Goal: Transaction & Acquisition: Purchase product/service

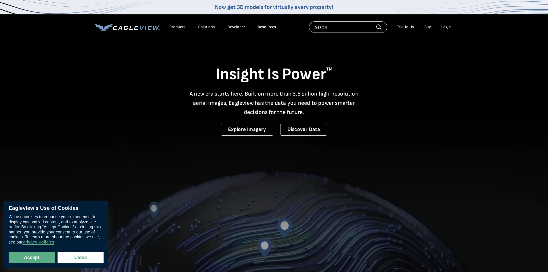
click at [446, 28] on div "Login" at bounding box center [445, 26] width 9 height 5
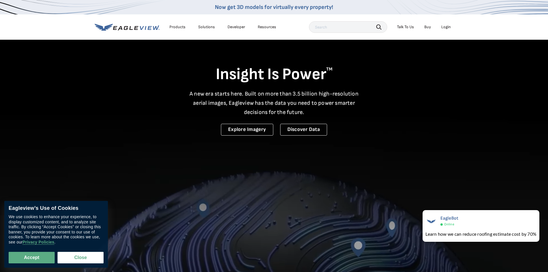
click at [445, 28] on div "Login" at bounding box center [445, 26] width 9 height 5
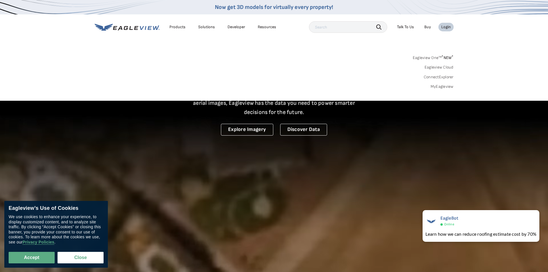
click at [441, 86] on link "MyEagleview" at bounding box center [442, 86] width 23 height 5
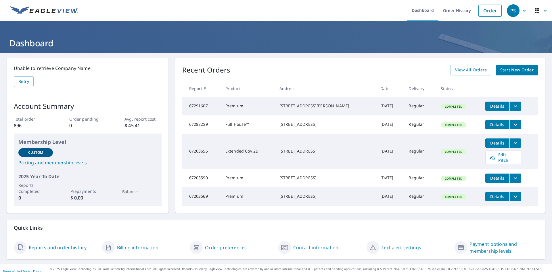
click at [520, 70] on span "Start New Order" at bounding box center [517, 69] width 33 height 7
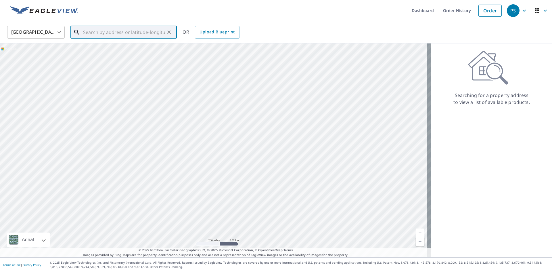
click at [89, 33] on input "text" at bounding box center [124, 32] width 82 height 16
click at [102, 52] on span "640 S Walnut Ave" at bounding box center [127, 48] width 90 height 7
type input "640 S Walnut Ave Arlington Heights, IL 60005"
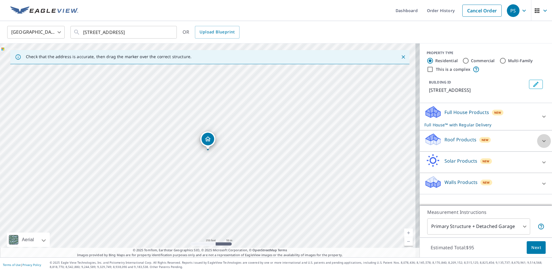
click at [541, 144] on icon at bounding box center [544, 141] width 7 height 7
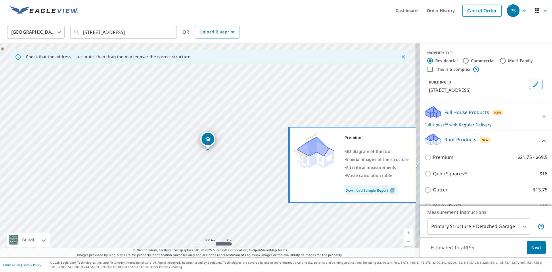
click at [435, 161] on p "Premium" at bounding box center [443, 157] width 20 height 7
click at [433, 161] on input "Premium $21.75 - $69.5" at bounding box center [429, 157] width 9 height 7
checkbox input "true"
checkbox input "false"
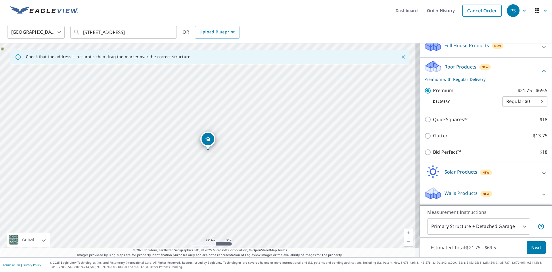
scroll to position [16, 0]
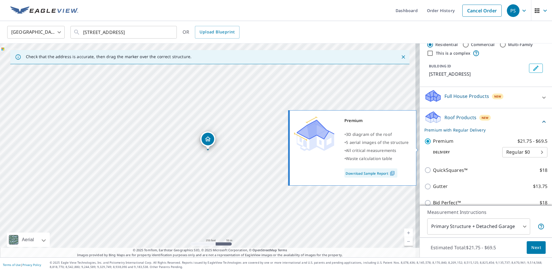
click at [445, 145] on p "Premium" at bounding box center [443, 141] width 20 height 7
click at [433, 145] on input "Premium $21.75 - $69.5" at bounding box center [429, 141] width 9 height 7
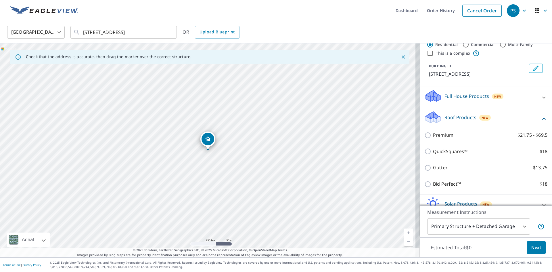
click at [442, 139] on p "Premium" at bounding box center [443, 134] width 20 height 7
click at [433, 139] on input "Premium $21.75 - $69.5" at bounding box center [429, 135] width 9 height 7
checkbox input "true"
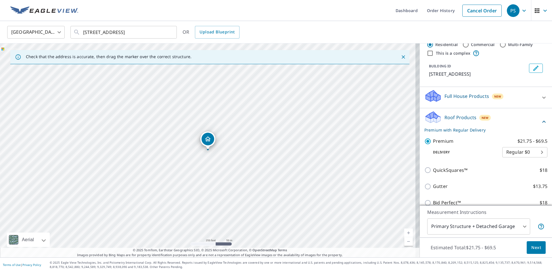
click at [532, 248] on span "Next" at bounding box center [537, 247] width 10 height 7
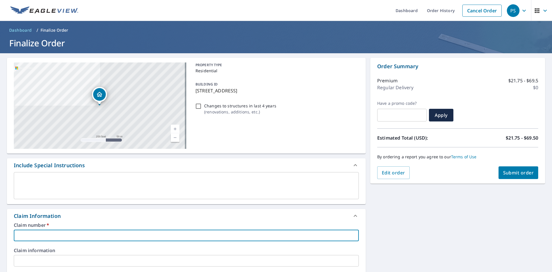
click at [35, 236] on input "text" at bounding box center [186, 236] width 345 height 12
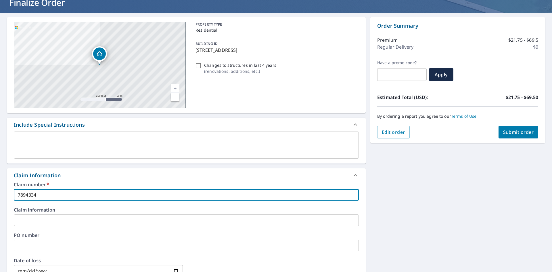
scroll to position [58, 0]
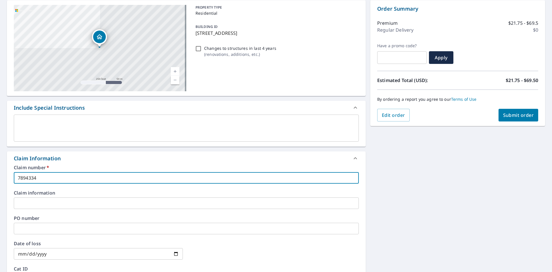
type input "7894334"
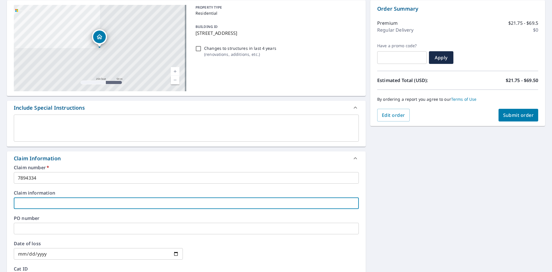
click at [49, 206] on input "text" at bounding box center [186, 203] width 345 height 12
type input "BQH"
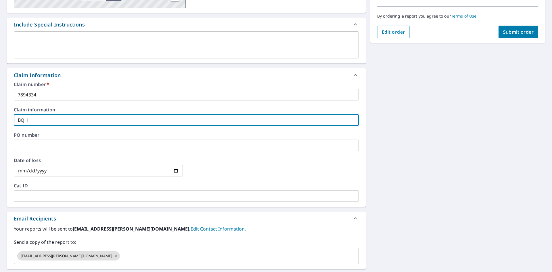
scroll to position [144, 0]
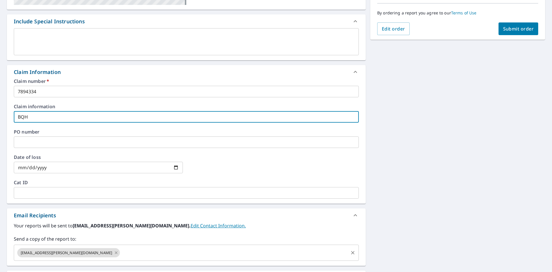
click at [114, 253] on icon at bounding box center [116, 252] width 5 height 6
click at [510, 29] on span "Submit order" at bounding box center [519, 29] width 31 height 6
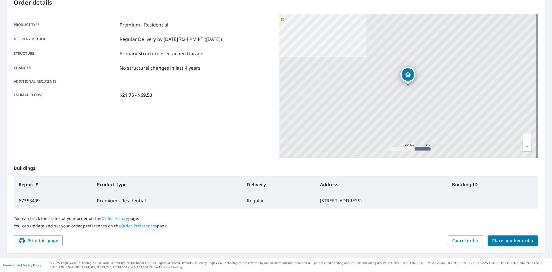
scroll to position [67, 0]
click at [509, 243] on span "Place another order" at bounding box center [513, 240] width 41 height 7
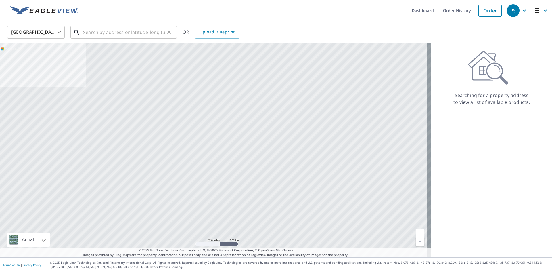
click at [106, 33] on input "text" at bounding box center [124, 32] width 82 height 16
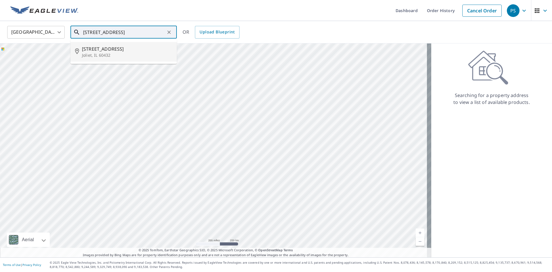
click at [110, 49] on span "1325 Brown Ave" at bounding box center [127, 48] width 90 height 7
type input "1325 Brown Ave Joliet, IL 60432"
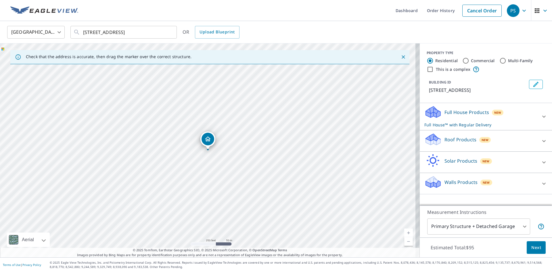
click at [451, 138] on p "Roof Products" at bounding box center [461, 139] width 32 height 7
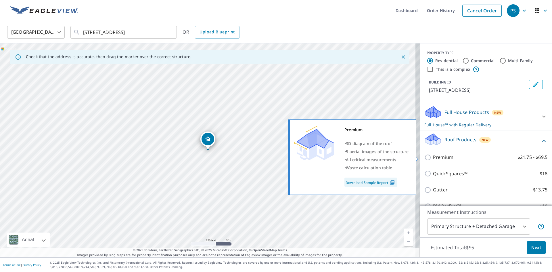
click at [440, 157] on p "Premium" at bounding box center [443, 157] width 20 height 7
click at [433, 157] on input "Premium $21.75 - $69.5" at bounding box center [429, 157] width 9 height 7
checkbox input "true"
checkbox input "false"
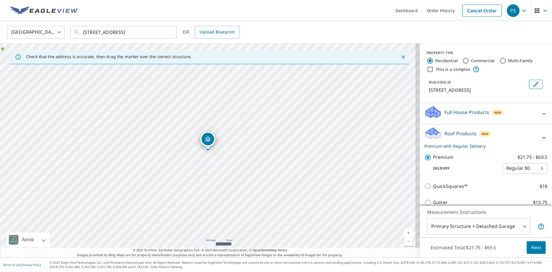
click at [533, 246] on span "Next" at bounding box center [537, 247] width 10 height 7
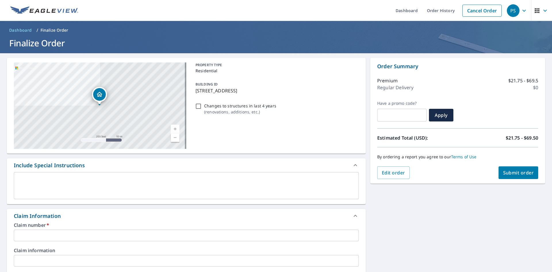
click at [47, 238] on input "text" at bounding box center [186, 236] width 345 height 12
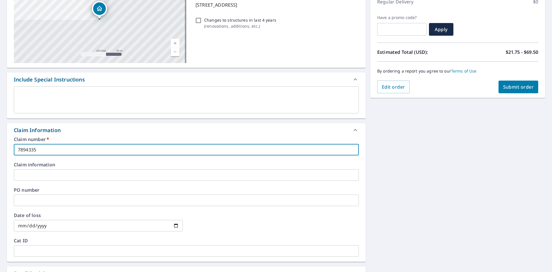
scroll to position [86, 0]
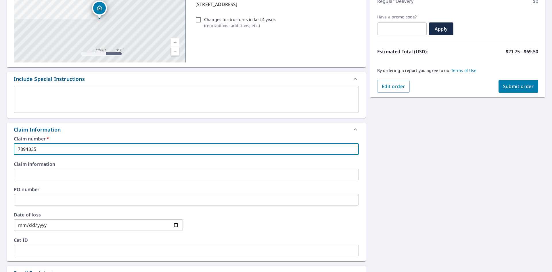
type input "7894335"
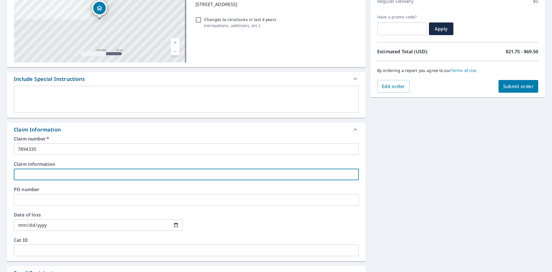
click at [53, 171] on input "text" at bounding box center [186, 175] width 345 height 12
type input "BQH"
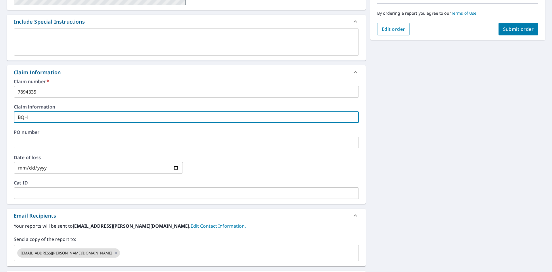
scroll to position [144, 0]
click at [114, 252] on icon at bounding box center [116, 252] width 5 height 6
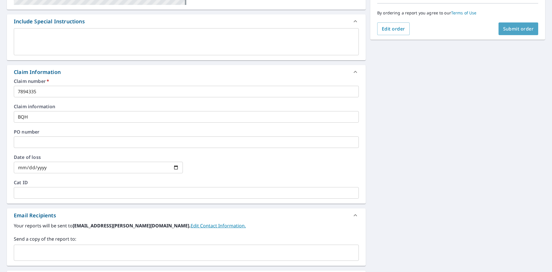
click at [521, 30] on span "Submit order" at bounding box center [519, 29] width 31 height 6
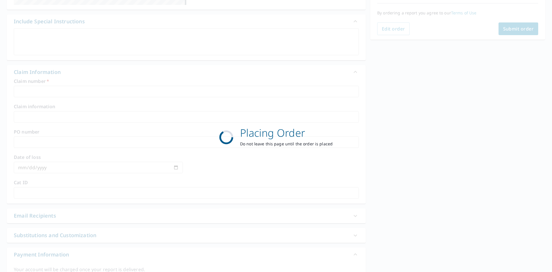
scroll to position [67, 0]
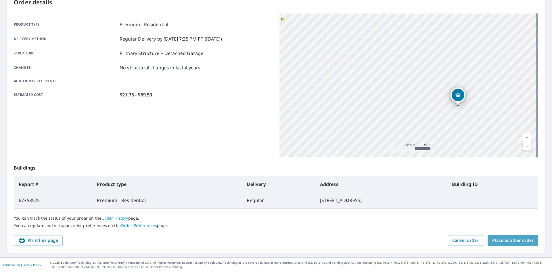
click at [505, 241] on span "Place another order" at bounding box center [513, 240] width 41 height 7
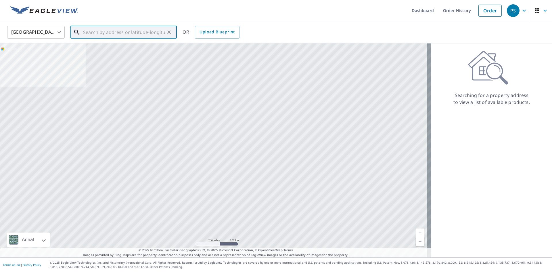
click at [87, 32] on input "text" at bounding box center [124, 32] width 82 height 16
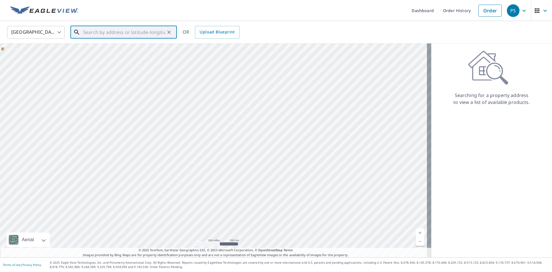
click at [96, 33] on input "text" at bounding box center [124, 32] width 82 height 16
paste input "1507 NEWCASTLE LN BELVIDERE IL 61008"
click at [105, 52] on span "1507 Newcastle Ln" at bounding box center [127, 48] width 90 height 7
type input "1507 Newcastle Ln Belvidere, IL 61008"
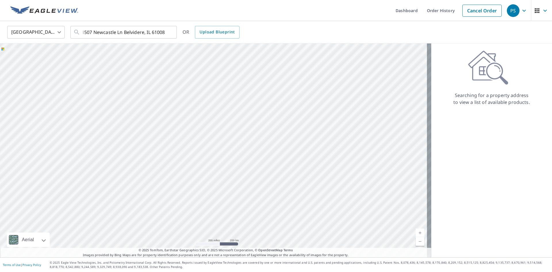
scroll to position [0, 0]
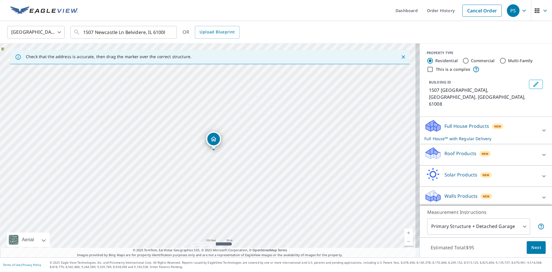
click at [458, 150] on p "Roof Products" at bounding box center [461, 153] width 32 height 7
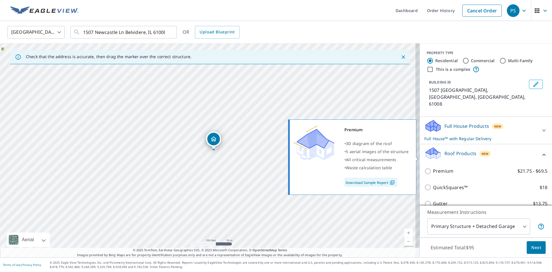
click at [437, 167] on p "Premium" at bounding box center [443, 170] width 20 height 7
click at [433, 168] on input "Premium $21.75 - $69.5" at bounding box center [429, 171] width 9 height 7
checkbox input "true"
checkbox input "false"
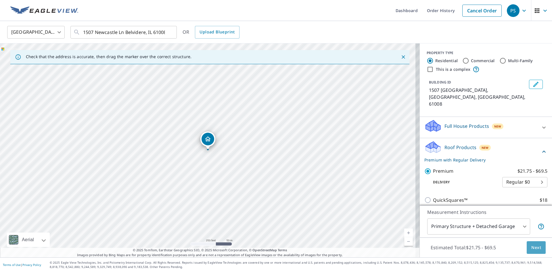
click at [532, 247] on span "Next" at bounding box center [537, 247] width 10 height 7
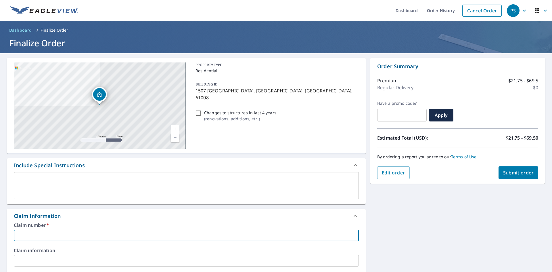
click at [25, 232] on input "text" at bounding box center [186, 236] width 345 height 12
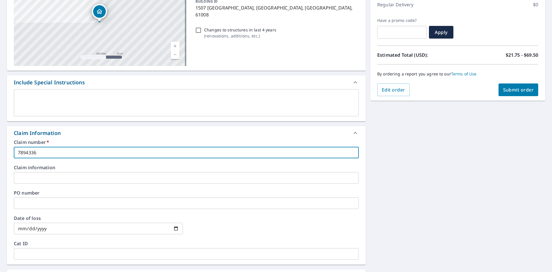
scroll to position [86, 0]
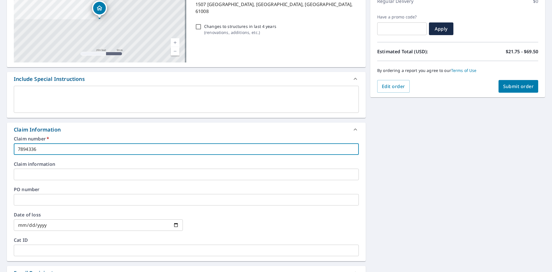
type input "7894336"
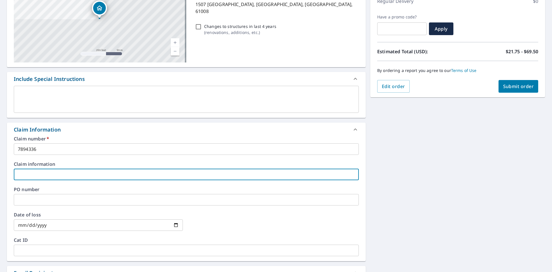
click at [34, 173] on input "text" at bounding box center [186, 175] width 345 height 12
type input "BQH"
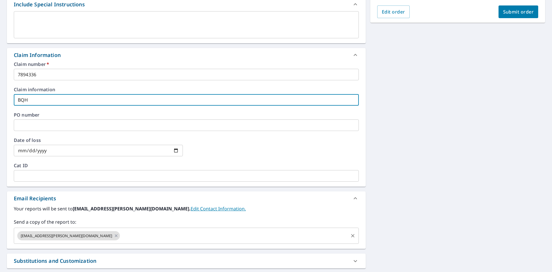
scroll to position [173, 0]
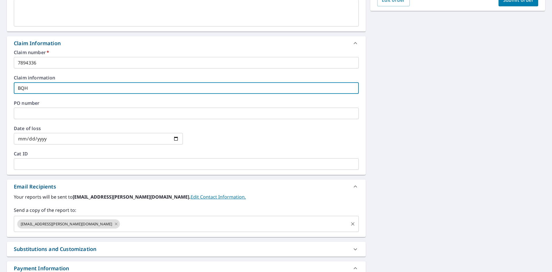
click at [114, 223] on icon at bounding box center [116, 224] width 5 height 6
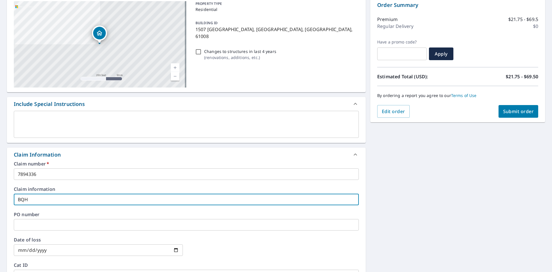
scroll to position [58, 0]
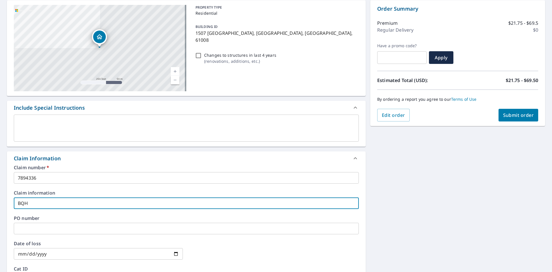
click at [521, 118] on span "Submit order" at bounding box center [519, 115] width 31 height 6
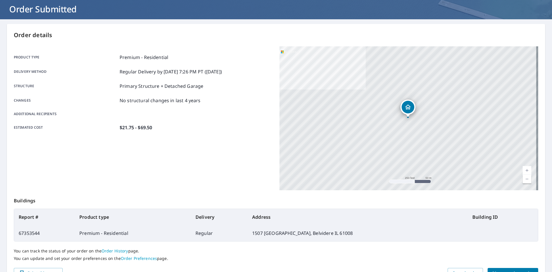
scroll to position [67, 0]
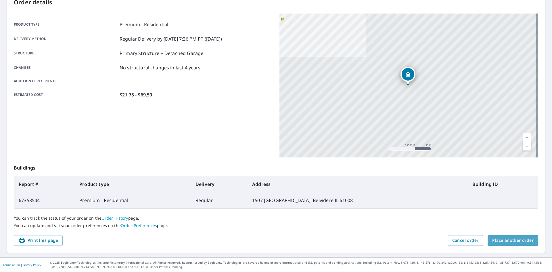
click at [500, 238] on span "Place another order" at bounding box center [513, 240] width 41 height 7
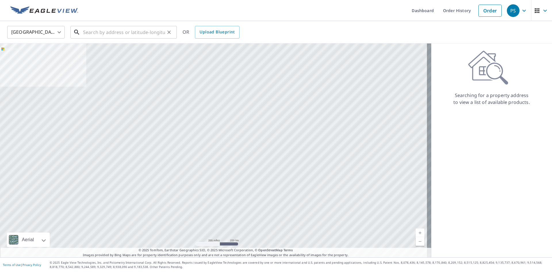
click at [116, 31] on input "text" at bounding box center [124, 32] width 82 height 16
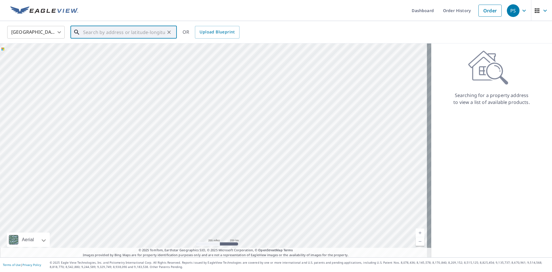
paste input "650 CHASE AVEJOLIET, IL 60432"
click at [125, 32] on input "650 CHASE AVEJOLIET, IL 60432" at bounding box center [124, 32] width 82 height 16
click at [116, 32] on input "650 CHASE AVEJOLIET, IL 60432" at bounding box center [124, 32] width 82 height 16
click at [118, 33] on input "650 CHASE AVEJOLIET, IL 60432" at bounding box center [124, 32] width 82 height 16
click at [100, 48] on span "650 Chase Ave" at bounding box center [127, 48] width 90 height 7
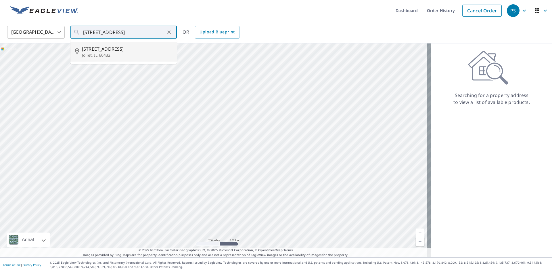
type input "650 Chase Ave Joliet, IL 60432"
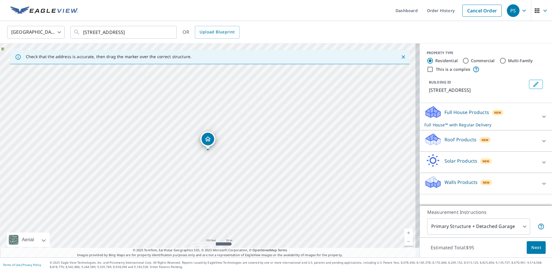
click at [449, 141] on p "Roof Products" at bounding box center [461, 139] width 32 height 7
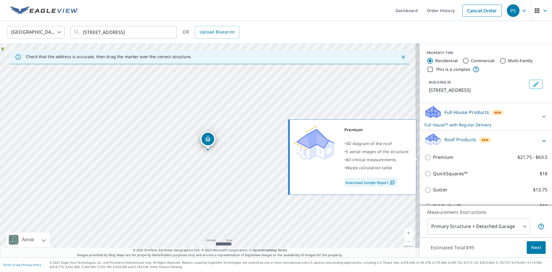
click at [434, 158] on p "Premium" at bounding box center [443, 157] width 20 height 7
click at [433, 158] on input "Premium $21.75 - $69.5" at bounding box center [429, 157] width 9 height 7
checkbox input "true"
checkbox input "false"
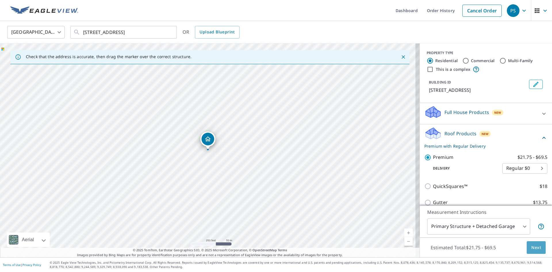
click at [532, 249] on span "Next" at bounding box center [537, 247] width 10 height 7
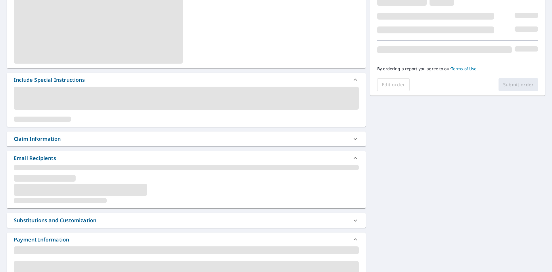
scroll to position [115, 0]
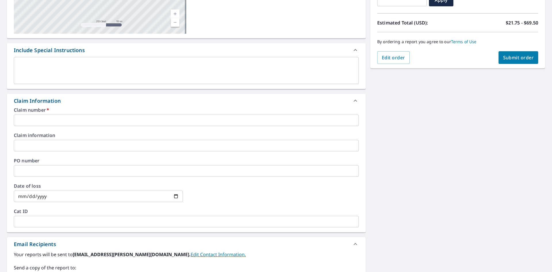
click at [48, 117] on input "text" at bounding box center [186, 121] width 345 height 12
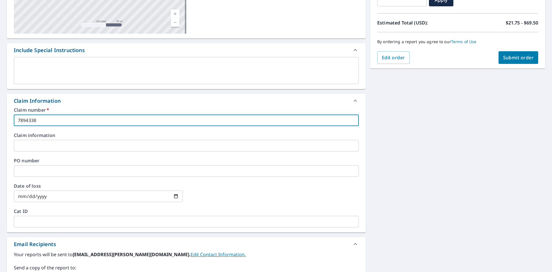
type input "7894338"
click at [34, 142] on input "text" at bounding box center [186, 146] width 345 height 12
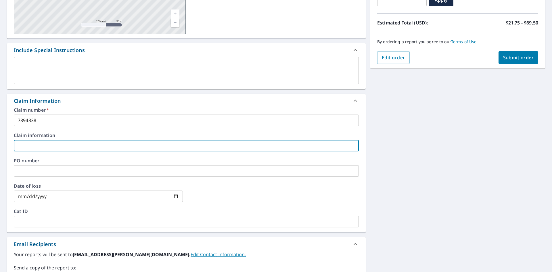
type input "BQH"
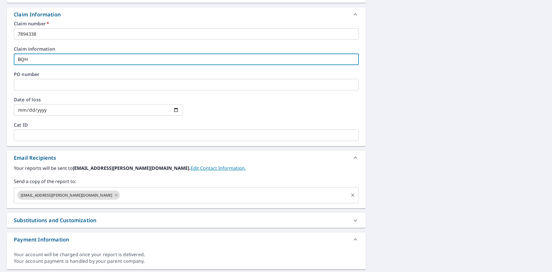
click at [115, 196] on icon at bounding box center [116, 195] width 3 height 3
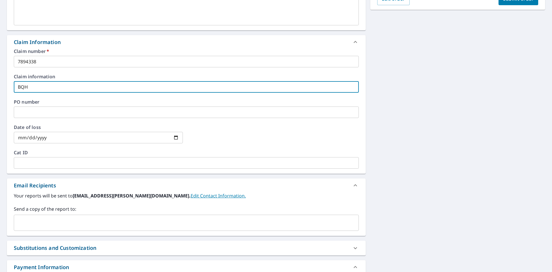
scroll to position [115, 0]
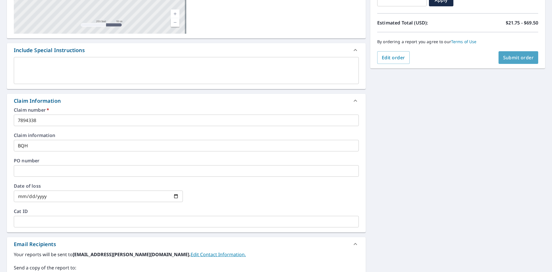
click at [518, 59] on span "Submit order" at bounding box center [519, 57] width 31 height 6
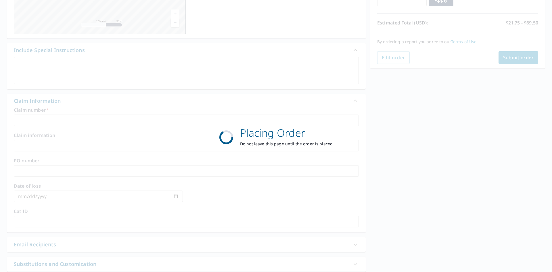
scroll to position [67, 0]
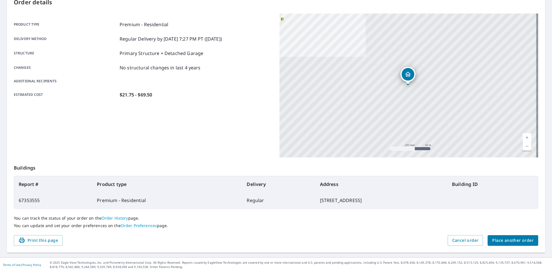
click at [505, 239] on span "Place another order" at bounding box center [513, 240] width 41 height 7
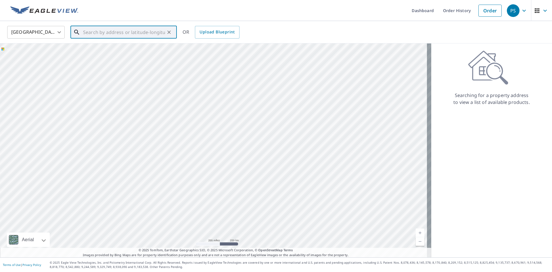
click at [102, 34] on input "text" at bounding box center [124, 32] width 82 height 16
paste input "208 GRINTON ST JOLIET IL 60432"
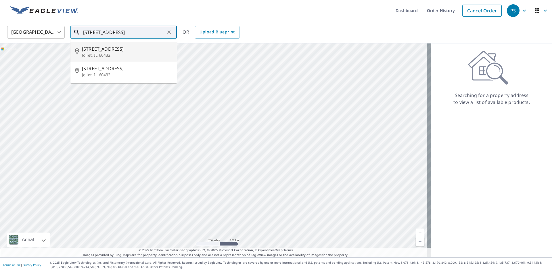
click at [102, 52] on p "Joliet, IL 60432" at bounding box center [127, 55] width 90 height 6
type input "208 Grinton St Joliet, IL 60432"
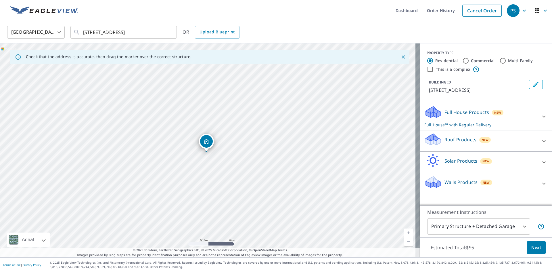
click at [446, 138] on p "Roof Products" at bounding box center [461, 139] width 32 height 7
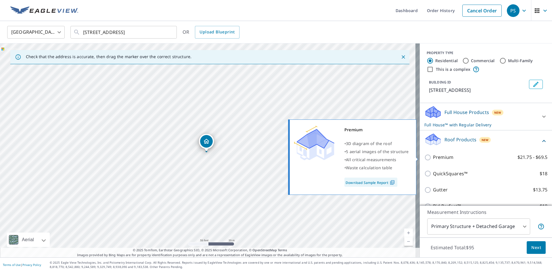
click at [443, 156] on p "Premium" at bounding box center [443, 157] width 20 height 7
click at [433, 156] on input "Premium $21.75 - $69.5" at bounding box center [429, 157] width 9 height 7
checkbox input "true"
checkbox input "false"
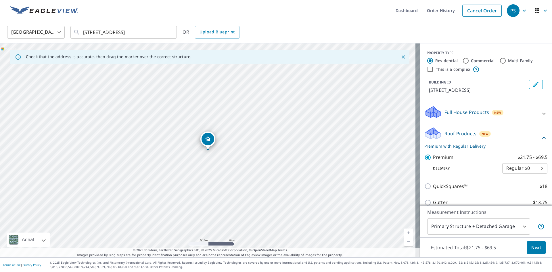
click at [532, 245] on span "Next" at bounding box center [537, 247] width 10 height 7
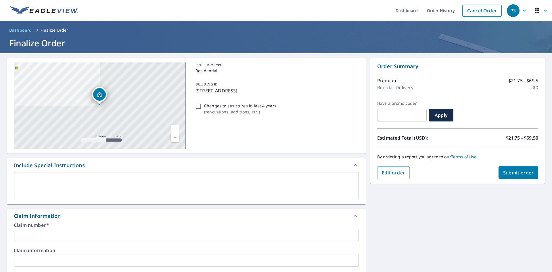
click at [45, 232] on input "text" at bounding box center [186, 236] width 345 height 12
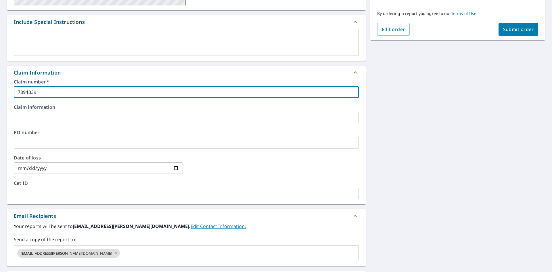
scroll to position [144, 0]
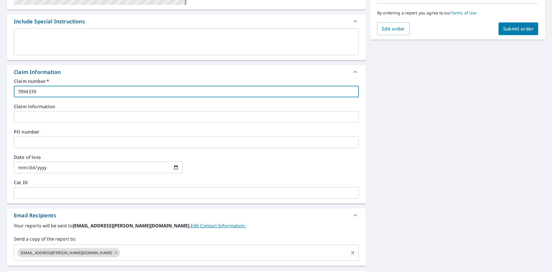
click at [114, 252] on icon at bounding box center [116, 252] width 5 height 6
type input "7894339"
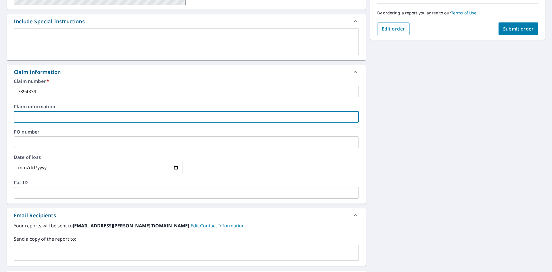
click at [38, 115] on input "text" at bounding box center [186, 117] width 345 height 12
type input "BQH"
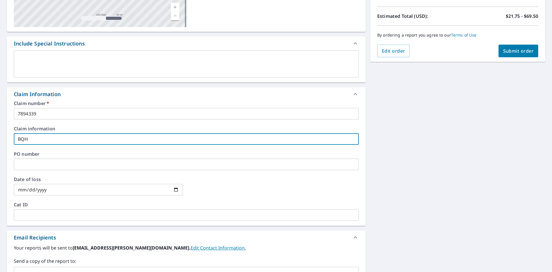
scroll to position [58, 0]
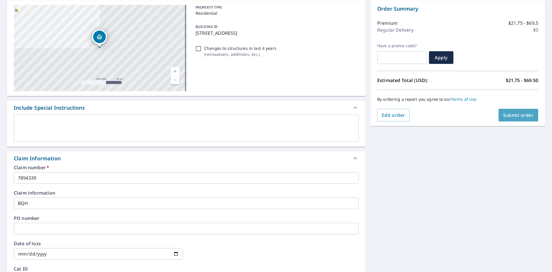
click at [515, 117] on span "Submit order" at bounding box center [519, 115] width 31 height 6
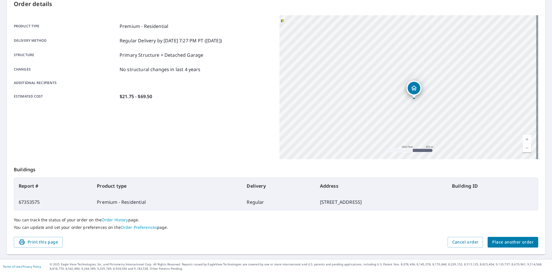
scroll to position [67, 0]
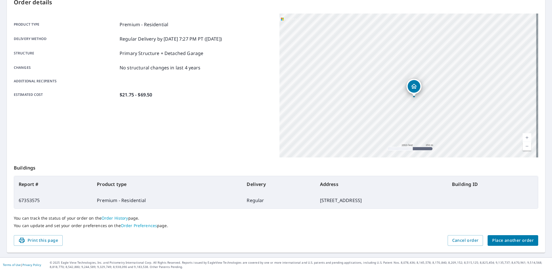
click at [516, 243] on span "Place another order" at bounding box center [513, 240] width 41 height 7
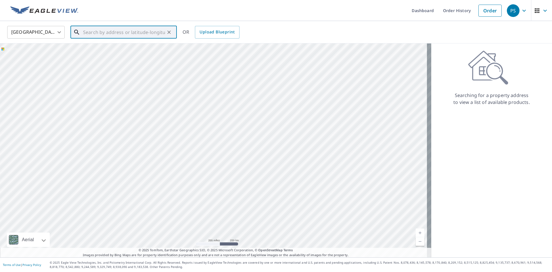
click at [109, 35] on input "text" at bounding box center [124, 32] width 82 height 16
paste input "5414 OAK PARK RD OAKWOOD HILLS, IL 60013"
click at [97, 53] on p "Oakwood Hills, IL 60013" at bounding box center [127, 55] width 90 height 6
type input "5414 Oak Park Rd Oakwood Hills, IL 60013"
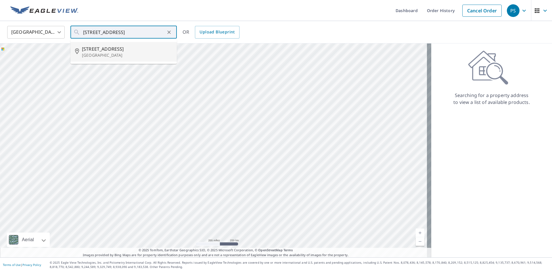
scroll to position [0, 0]
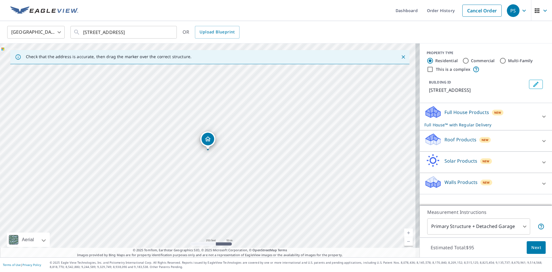
click at [453, 143] on p "Roof Products" at bounding box center [461, 139] width 32 height 7
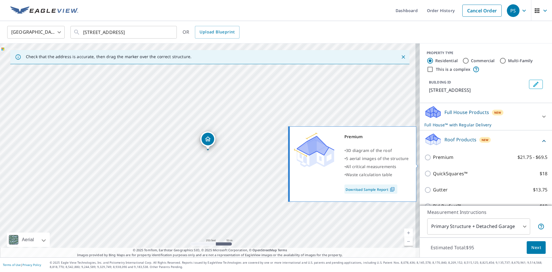
click at [438, 161] on p "Premium" at bounding box center [443, 157] width 20 height 7
click at [433, 161] on input "Premium $21.75 - $69.5" at bounding box center [429, 157] width 9 height 7
checkbox input "true"
checkbox input "false"
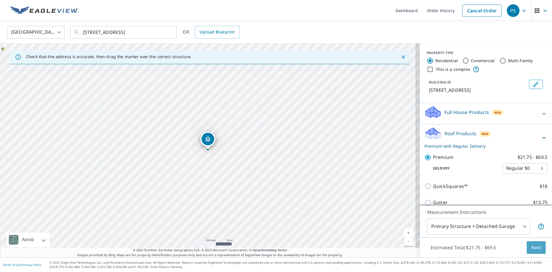
click at [532, 249] on span "Next" at bounding box center [537, 247] width 10 height 7
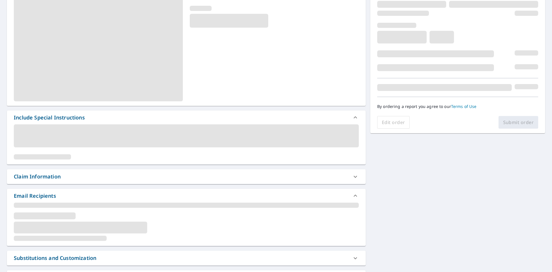
scroll to position [86, 0]
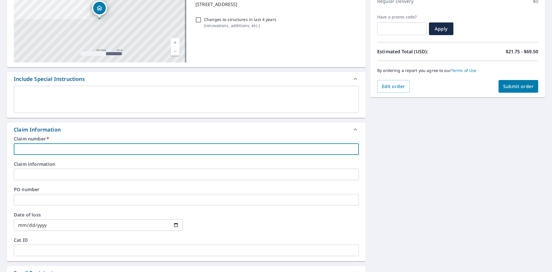
click at [24, 151] on input "text" at bounding box center [186, 149] width 345 height 12
type input "7894340"
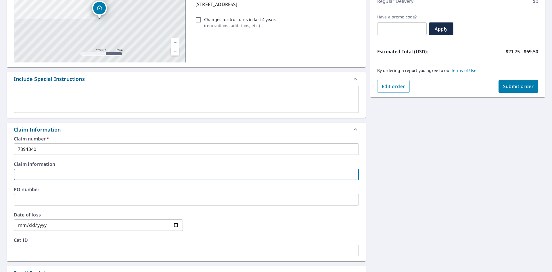
click at [28, 173] on input "text" at bounding box center [186, 175] width 345 height 12
type input "BQH"
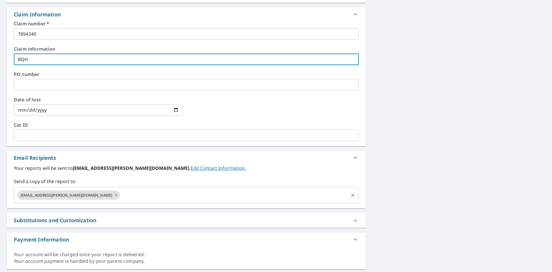
click at [114, 195] on icon at bounding box center [116, 195] width 5 height 6
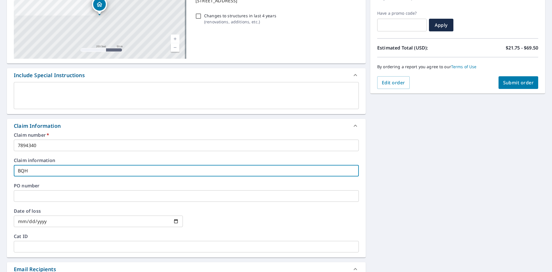
scroll to position [58, 0]
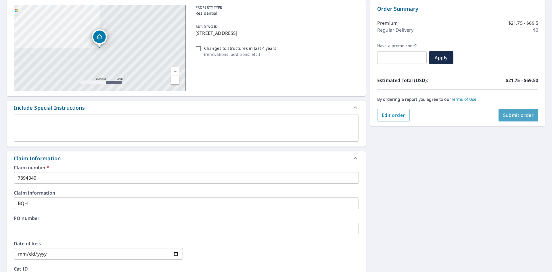
click at [513, 117] on span "Submit order" at bounding box center [519, 115] width 31 height 6
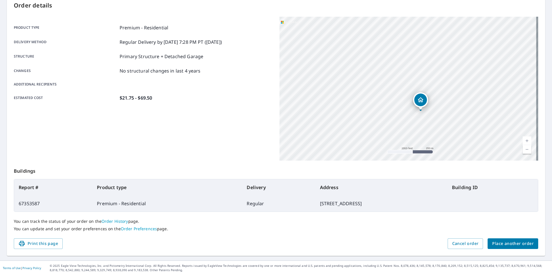
scroll to position [67, 0]
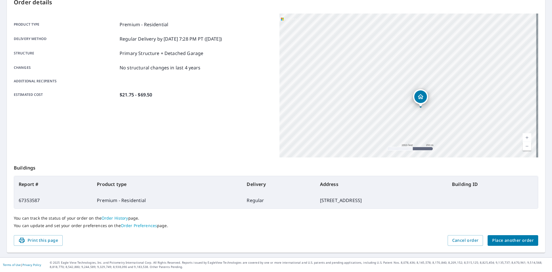
click at [520, 243] on span "Place another order" at bounding box center [513, 240] width 41 height 7
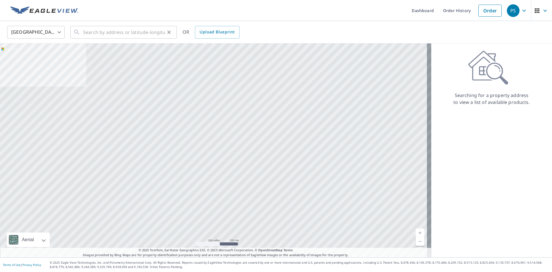
click at [78, 34] on icon at bounding box center [76, 32] width 7 height 7
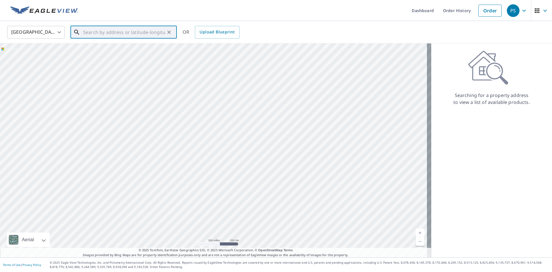
paste input "251 BANTAM ST DEKALB 60115"
click at [96, 50] on span "251 Bantam St" at bounding box center [127, 48] width 90 height 7
type input "251 Bantam St Dekalb, IL 60115"
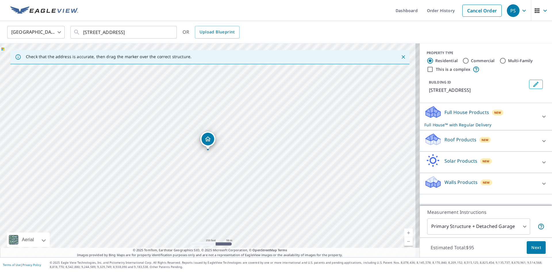
click at [453, 142] on p "Roof Products" at bounding box center [461, 139] width 32 height 7
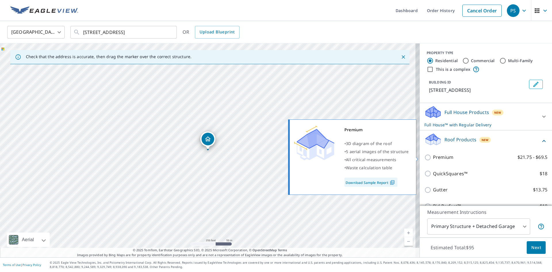
click at [436, 159] on p "Premium" at bounding box center [443, 157] width 20 height 7
click at [433, 159] on input "Premium $21.75 - $69.5" at bounding box center [429, 157] width 9 height 7
checkbox input "true"
checkbox input "false"
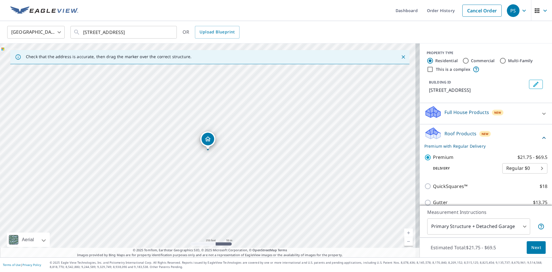
click at [536, 248] on span "Next" at bounding box center [537, 247] width 10 height 7
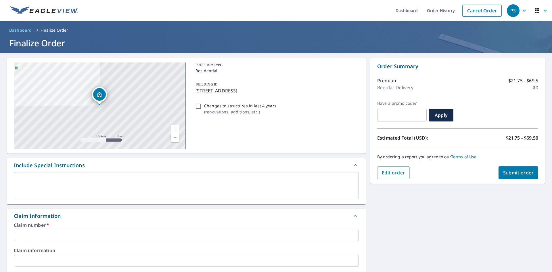
click at [33, 232] on input "text" at bounding box center [186, 236] width 345 height 12
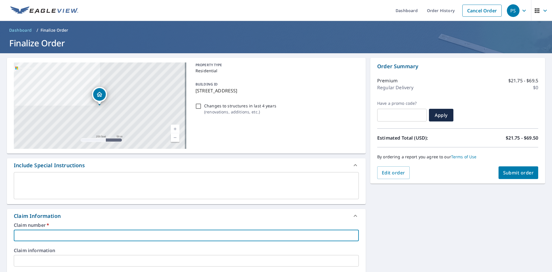
click at [24, 234] on input "text" at bounding box center [186, 236] width 345 height 12
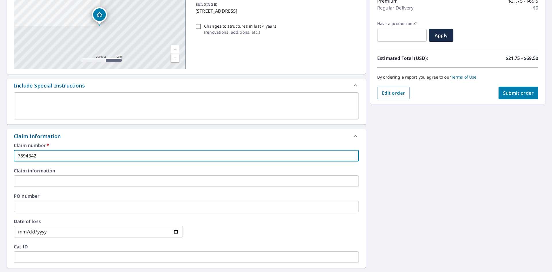
scroll to position [86, 0]
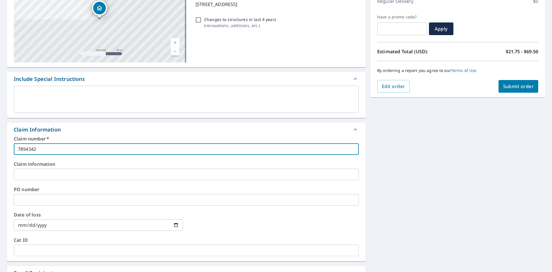
type input "7894342"
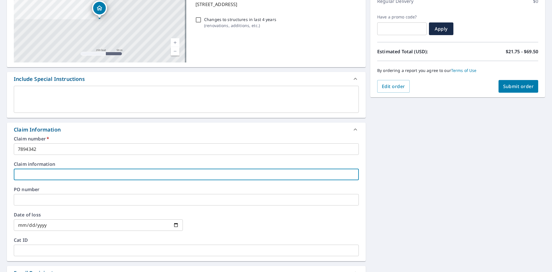
click at [38, 171] on input "text" at bounding box center [186, 175] width 345 height 12
type input "BQH"
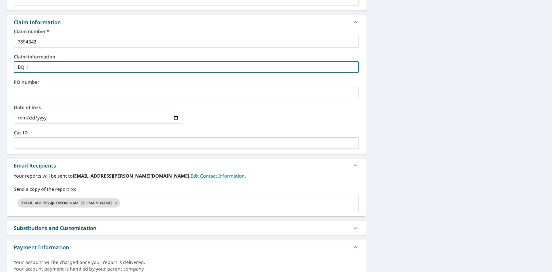
scroll to position [201, 0]
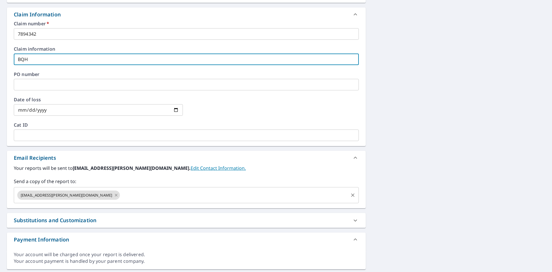
click at [115, 195] on icon at bounding box center [116, 195] width 3 height 3
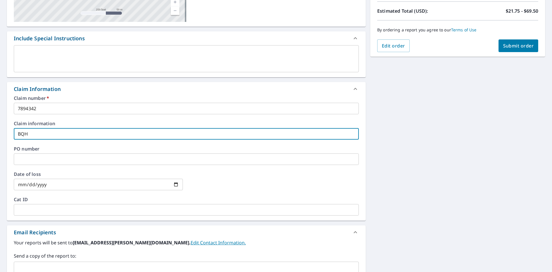
scroll to position [58, 0]
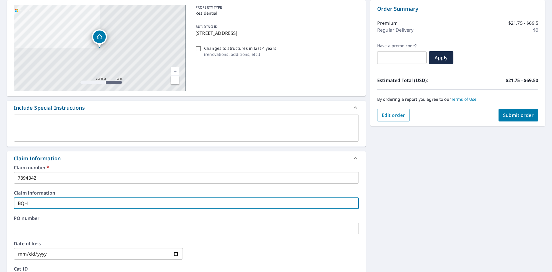
click at [517, 117] on span "Submit order" at bounding box center [519, 115] width 31 height 6
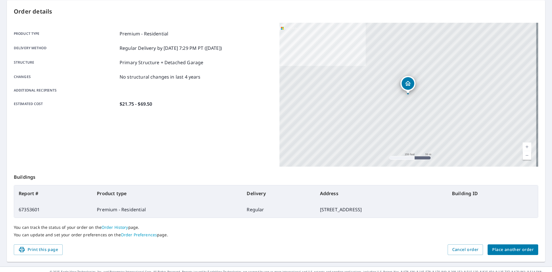
click at [509, 250] on span "Place another order" at bounding box center [513, 249] width 41 height 7
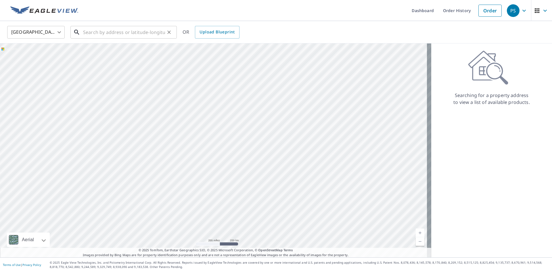
click at [93, 33] on input "text" at bounding box center [124, 32] width 82 height 16
paste input "509 HARDWOOD ST JOLIET IL 60432"
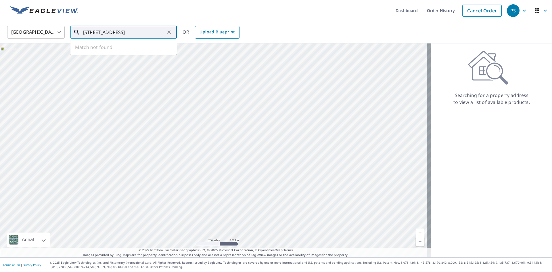
drag, startPoint x: 126, startPoint y: 32, endPoint x: 202, endPoint y: 33, distance: 75.4
click at [202, 33] on div "United States US ​ 509 HARDWOOD ST JOLIET IL 60432 ​ Match not found OR Upload …" at bounding box center [274, 32] width 543 height 14
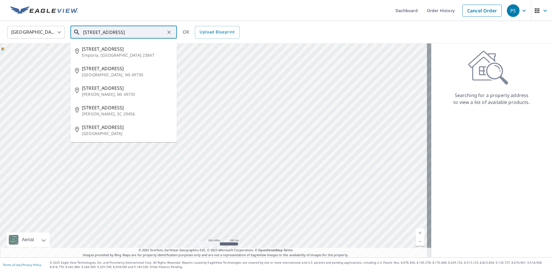
drag, startPoint x: 133, startPoint y: 33, endPoint x: 126, endPoint y: 32, distance: 7.0
click at [126, 32] on input "509 HARDWOOD ST" at bounding box center [124, 32] width 82 height 16
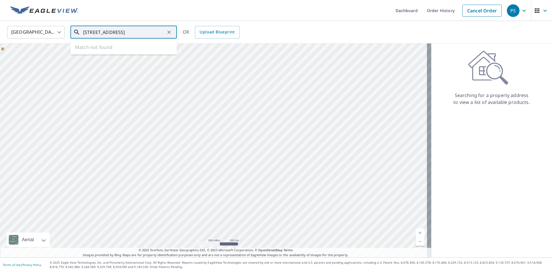
drag, startPoint x: 156, startPoint y: 32, endPoint x: 7, endPoint y: 33, distance: 148.5
click at [7, 33] on div "United States US ​ 509 HARDWOOD ST joliet ​ Match not found OR Upload Blueprint" at bounding box center [274, 32] width 543 height 14
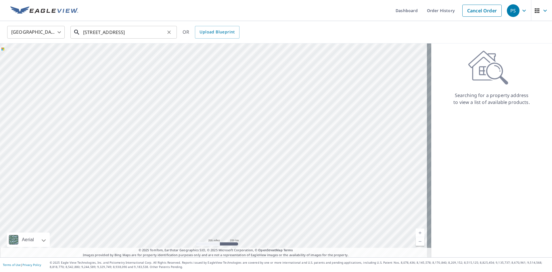
click at [106, 32] on input "509 HARDWOOD ST joliet" at bounding box center [124, 32] width 82 height 16
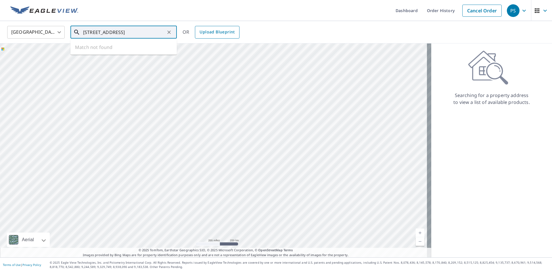
drag, startPoint x: 128, startPoint y: 33, endPoint x: 206, endPoint y: 36, distance: 78.0
click at [206, 36] on div "United States US ​ 509 HARD WOOD ST joliet ​ Match not found OR Upload Blueprint" at bounding box center [274, 32] width 543 height 14
click at [144, 28] on input "509 HARD WOOD ST joliet" at bounding box center [124, 32] width 82 height 16
drag, startPoint x: 144, startPoint y: 32, endPoint x: 67, endPoint y: 32, distance: 76.8
click at [67, 32] on div "United States US ​ 509 HARD WOOD ST joliet ​ Match not found OR Upload Blueprint" at bounding box center [274, 32] width 543 height 14
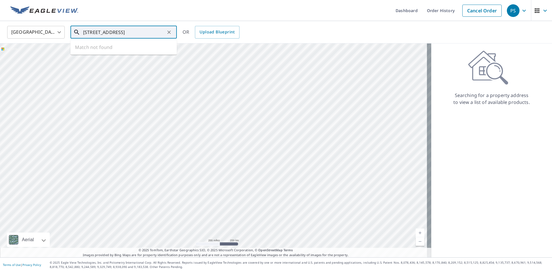
paste input "2258 WINDING CREEK DR BELVIDERE, IL 61008"
click at [96, 52] on span "2258 Winding Creek Dr" at bounding box center [127, 48] width 90 height 7
type input "2258 Winding Creek Dr Belvidere, IL 61008"
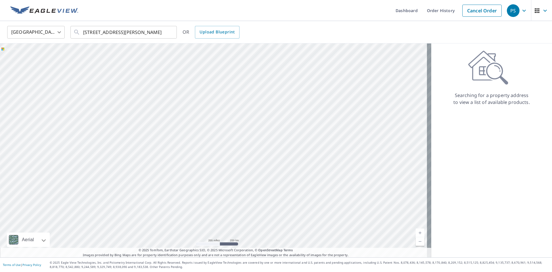
scroll to position [0, 0]
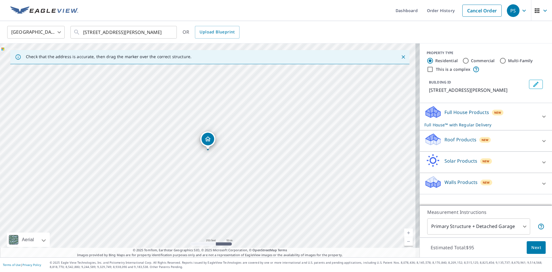
click at [454, 140] on p "Roof Products" at bounding box center [461, 139] width 32 height 7
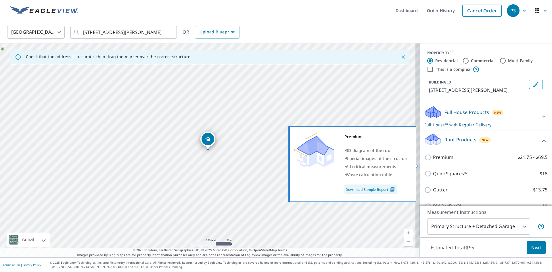
click at [438, 161] on p "Premium" at bounding box center [443, 157] width 20 height 7
click at [433, 161] on input "Premium $21.75 - $69.5" at bounding box center [429, 157] width 9 height 7
checkbox input "true"
checkbox input "false"
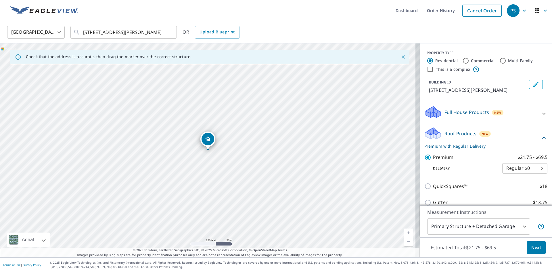
click at [536, 248] on span "Next" at bounding box center [537, 247] width 10 height 7
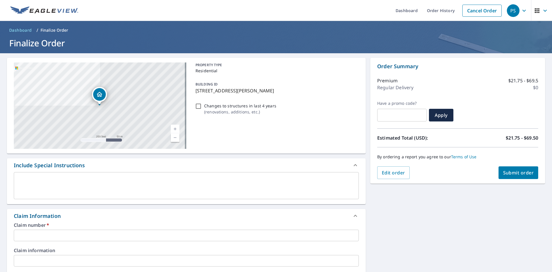
click at [20, 234] on input "text" at bounding box center [186, 236] width 345 height 12
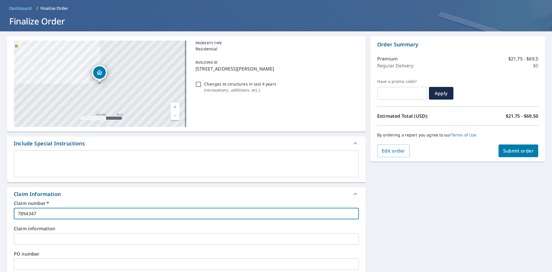
scroll to position [58, 0]
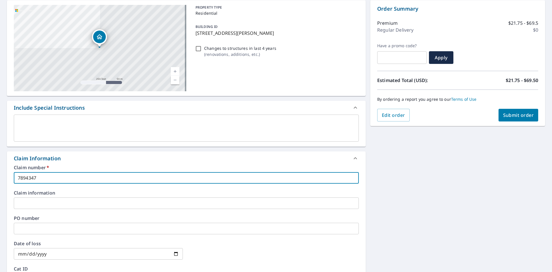
type input "7894347"
click at [23, 202] on input "text" at bounding box center [186, 203] width 345 height 12
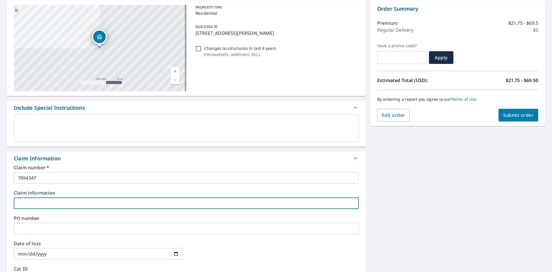
type input "BQH"
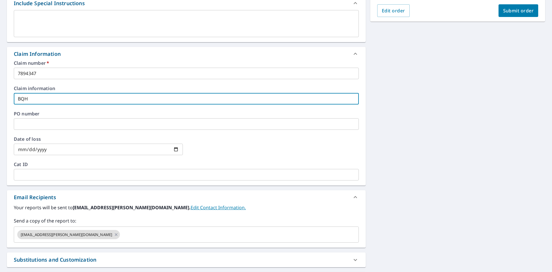
scroll to position [173, 0]
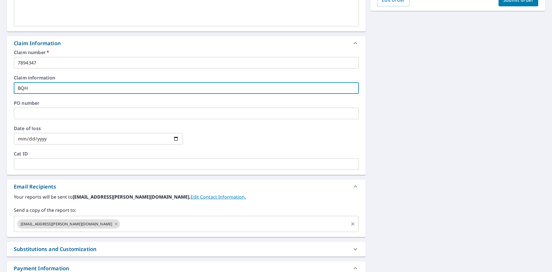
click at [114, 224] on icon at bounding box center [116, 224] width 5 height 6
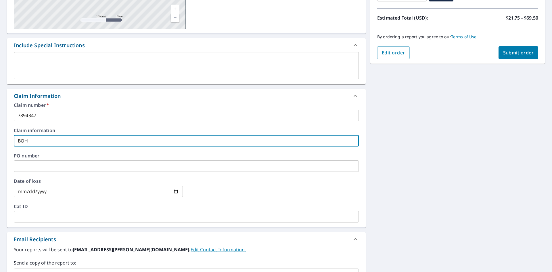
scroll to position [29, 0]
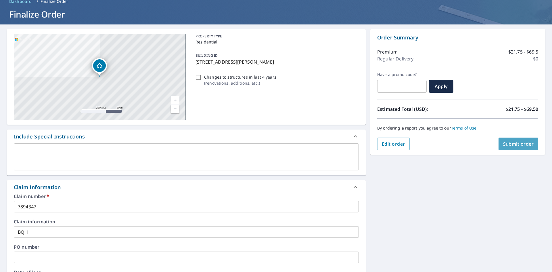
click at [515, 145] on span "Submit order" at bounding box center [519, 144] width 31 height 6
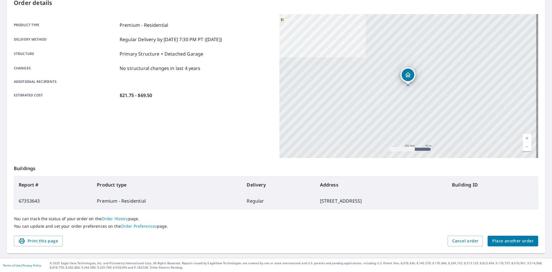
scroll to position [67, 0]
click at [514, 239] on span "Place another order" at bounding box center [513, 240] width 41 height 7
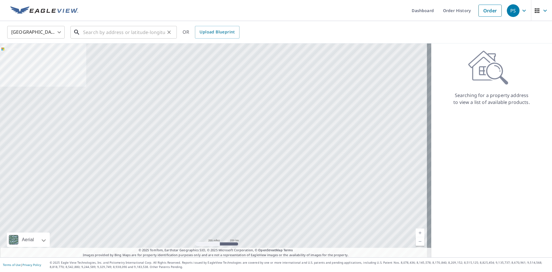
click at [100, 32] on input "text" at bounding box center [124, 32] width 82 height 16
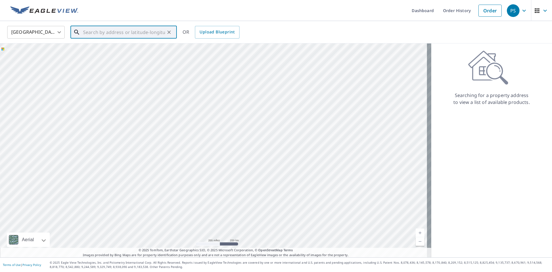
paste input "1757 LEE ST DES PLAINES IL 60018"
click at [101, 53] on p "Des Plaines, IL 60018" at bounding box center [127, 55] width 90 height 6
type input "1757 Lee St Des Plaines, IL 60018"
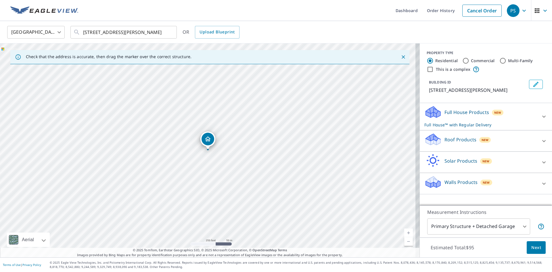
click at [450, 142] on p "Roof Products" at bounding box center [461, 139] width 32 height 7
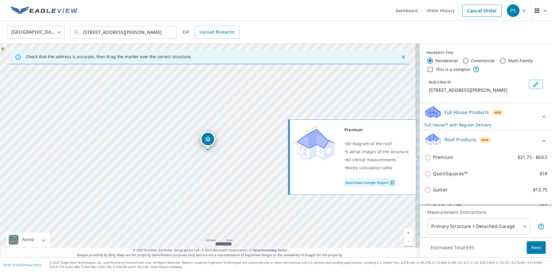
click at [441, 158] on p "Premium" at bounding box center [443, 157] width 20 height 7
click at [433, 158] on input "Premium $21.75 - $69.5" at bounding box center [429, 157] width 9 height 7
checkbox input "true"
checkbox input "false"
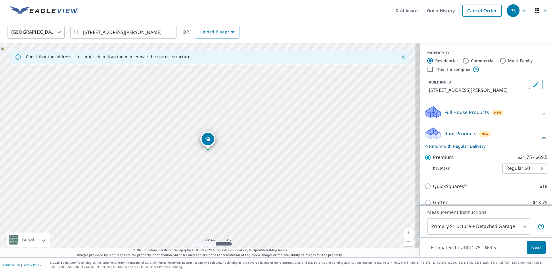
click at [536, 250] on span "Next" at bounding box center [537, 247] width 10 height 7
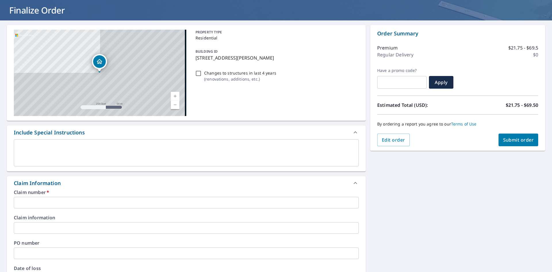
scroll to position [58, 0]
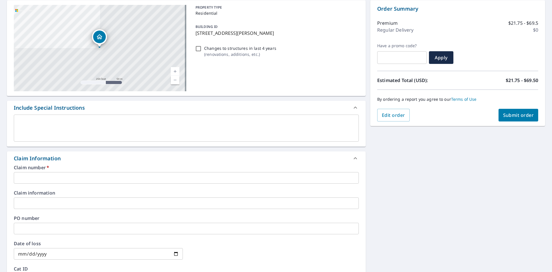
click at [28, 176] on input "text" at bounding box center [186, 178] width 345 height 12
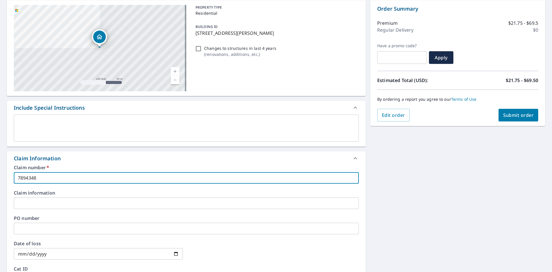
type input "7894348"
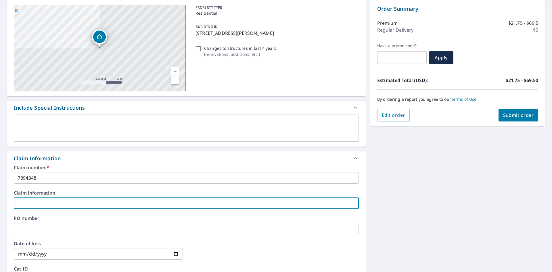
click at [20, 201] on input "text" at bounding box center [186, 203] width 345 height 12
type input "BQH"
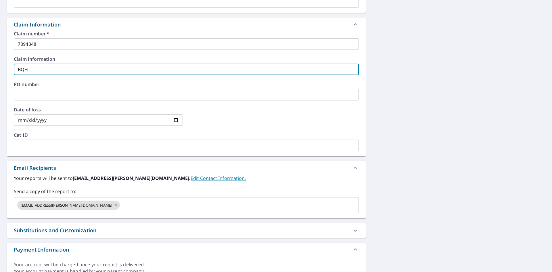
scroll to position [201, 0]
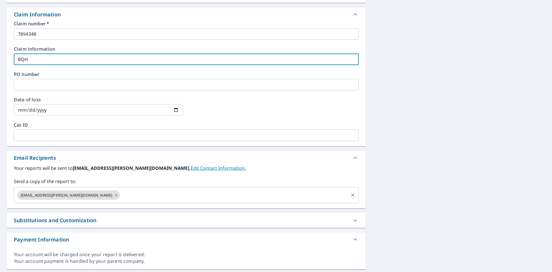
click at [114, 197] on icon at bounding box center [116, 195] width 5 height 6
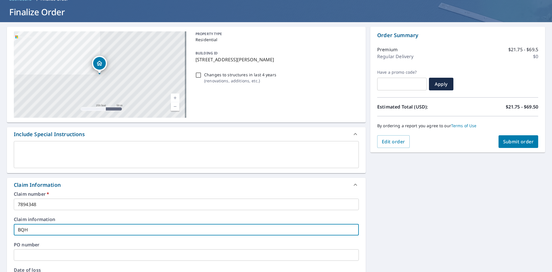
scroll to position [29, 0]
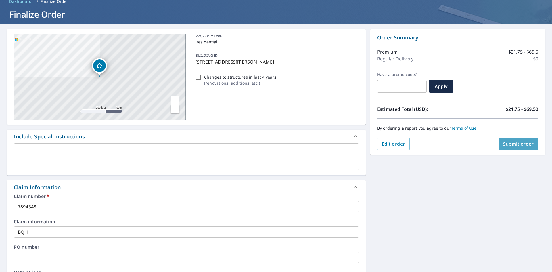
click at [512, 144] on span "Submit order" at bounding box center [519, 144] width 31 height 6
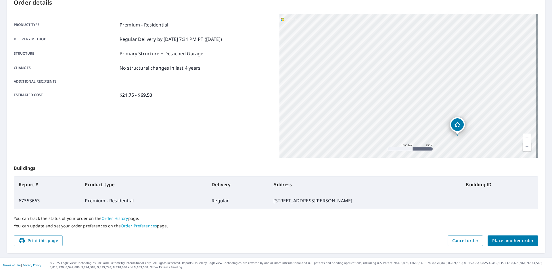
scroll to position [67, 0]
click at [506, 239] on span "Place another order" at bounding box center [513, 240] width 41 height 7
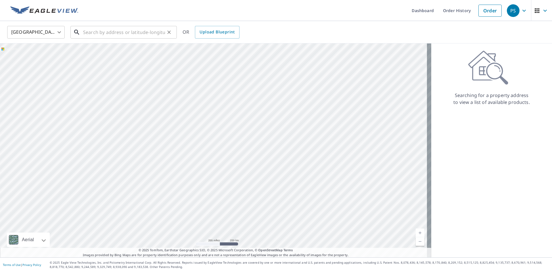
click at [102, 35] on input "text" at bounding box center [124, 32] width 82 height 16
paste input "3501 CHRISTINE AVE JOLIET IL 60431"
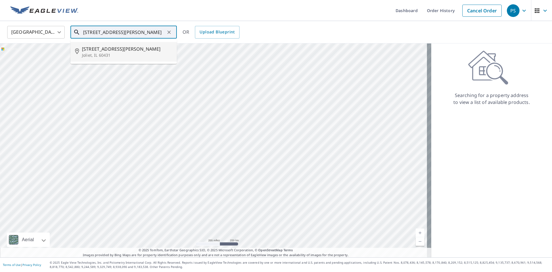
click at [102, 52] on span "3501 Christine Ave" at bounding box center [127, 48] width 90 height 7
type input "3501 Christine Ave Joliet, IL 60431"
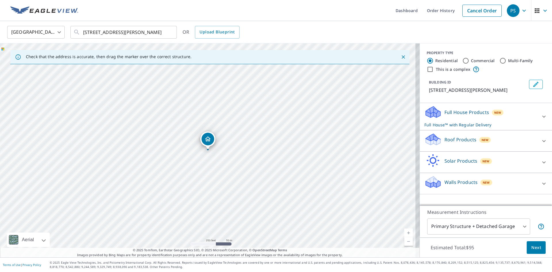
click at [451, 138] on p "Roof Products" at bounding box center [461, 139] width 32 height 7
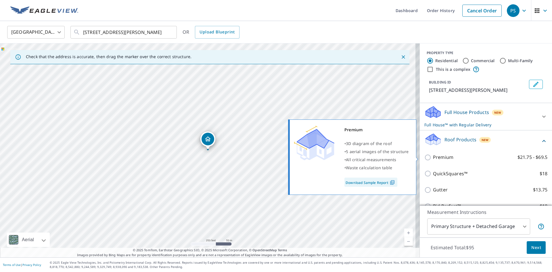
click at [435, 159] on p "Premium" at bounding box center [443, 157] width 20 height 7
click at [433, 159] on input "Premium $21.75 - $69.5" at bounding box center [429, 157] width 9 height 7
checkbox input "true"
checkbox input "false"
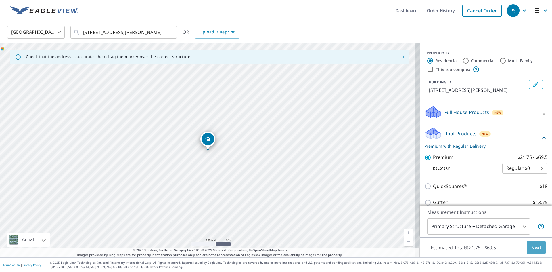
click at [534, 248] on span "Next" at bounding box center [537, 247] width 10 height 7
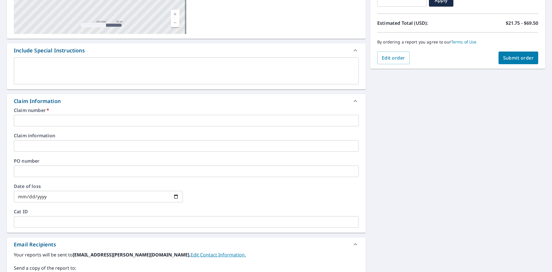
scroll to position [115, 0]
click at [26, 142] on input "text" at bounding box center [186, 146] width 345 height 12
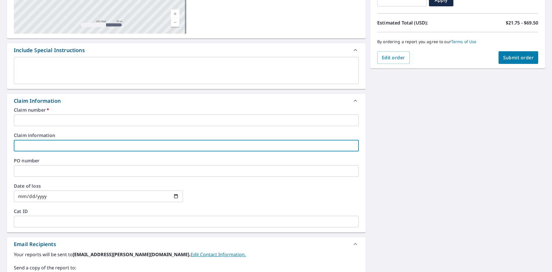
type input "BQH"
click at [32, 120] on input "text" at bounding box center [186, 121] width 345 height 12
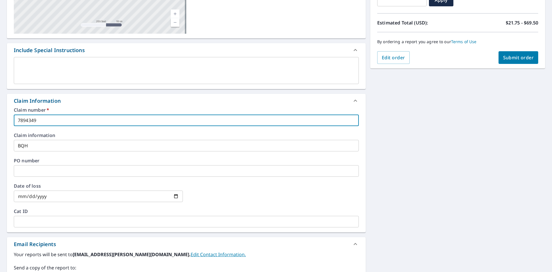
type input "7894349"
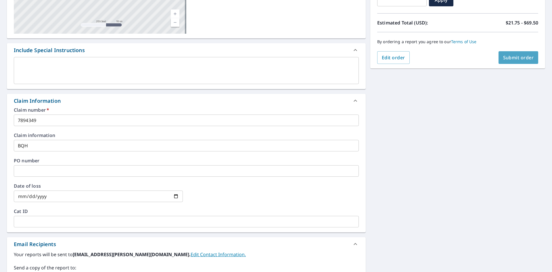
click at [513, 57] on span "Submit order" at bounding box center [519, 57] width 31 height 6
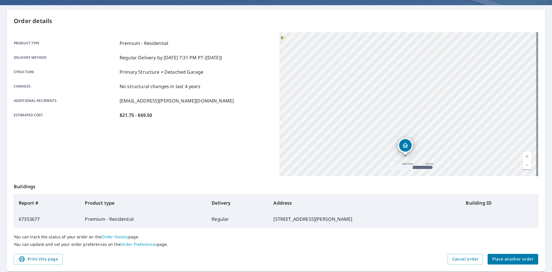
scroll to position [67, 0]
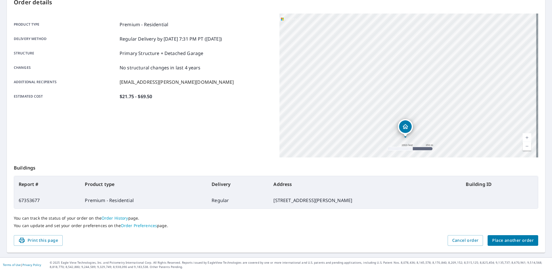
click at [515, 243] on span "Place another order" at bounding box center [513, 240] width 41 height 7
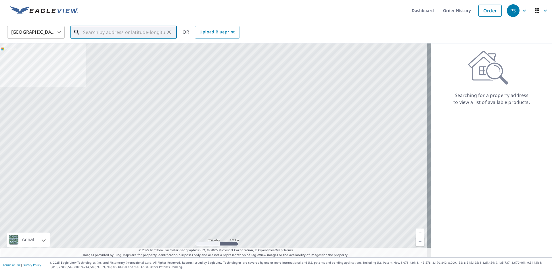
click at [102, 34] on input "text" at bounding box center [124, 32] width 82 height 16
paste input "119 E CLOVER AVE CORTLAND IL 60112"
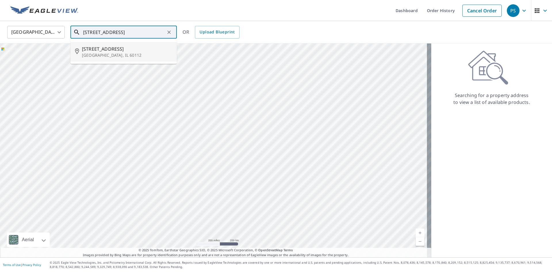
click at [99, 50] on span "119 E Clover Ave" at bounding box center [127, 48] width 90 height 7
type input "119 E Clover Ave Cortland, IL 60112"
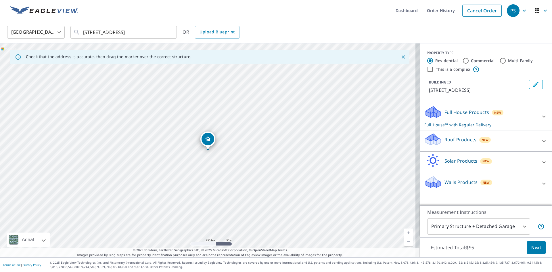
click at [450, 139] on p "Roof Products" at bounding box center [461, 139] width 32 height 7
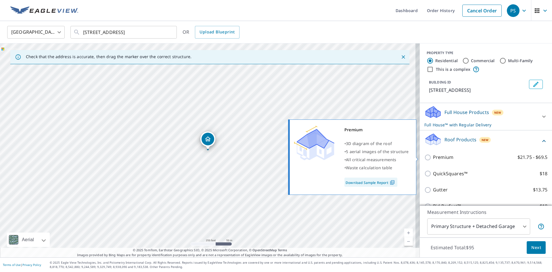
click at [437, 157] on p "Premium" at bounding box center [443, 157] width 20 height 7
click at [433, 157] on input "Premium $21.75 - $69.5" at bounding box center [429, 157] width 9 height 7
checkbox input "true"
checkbox input "false"
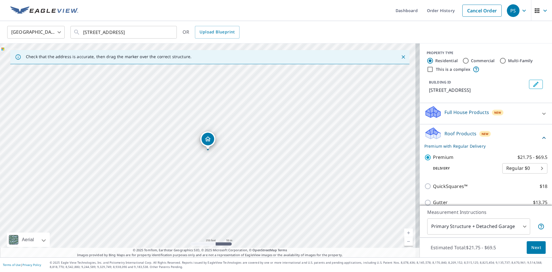
click at [532, 248] on span "Next" at bounding box center [537, 247] width 10 height 7
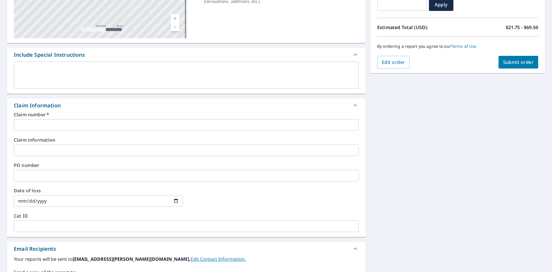
scroll to position [115, 0]
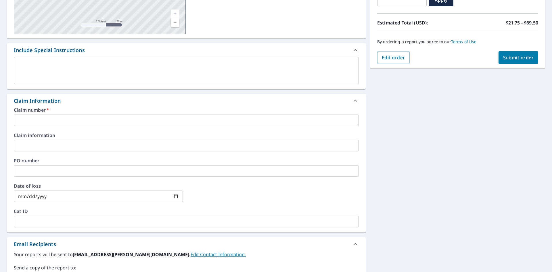
click at [30, 121] on input "text" at bounding box center [186, 121] width 345 height 12
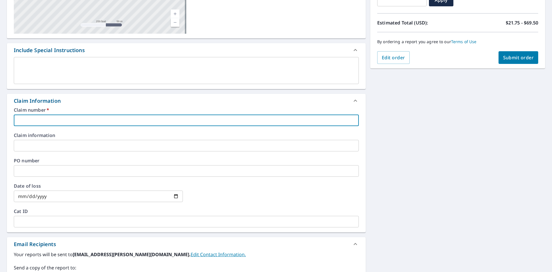
click at [29, 121] on input "text" at bounding box center [186, 121] width 345 height 12
type input "7894350"
click at [30, 142] on input "text" at bounding box center [186, 146] width 345 height 12
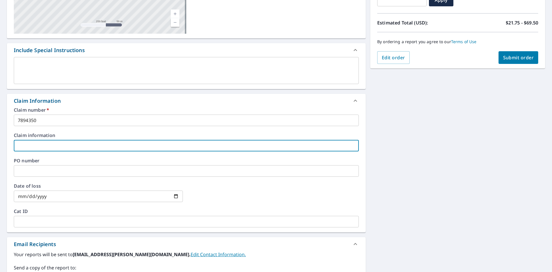
type input "BQH"
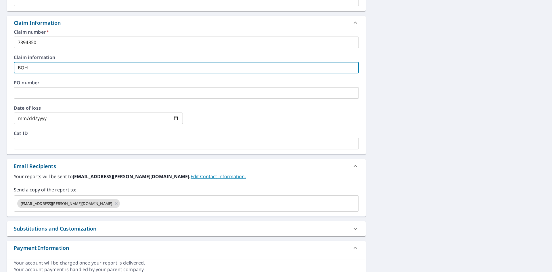
scroll to position [201, 0]
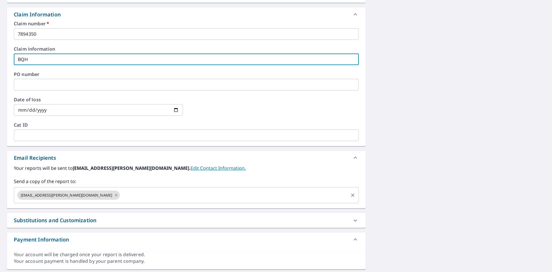
click at [114, 196] on icon at bounding box center [116, 195] width 5 height 6
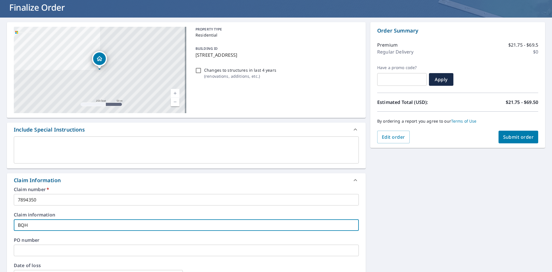
scroll to position [29, 0]
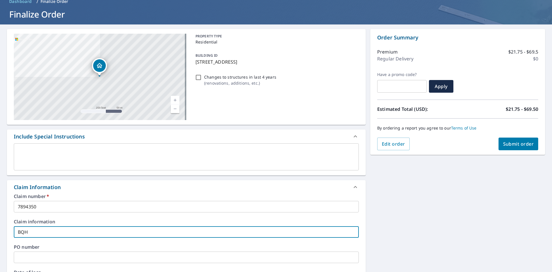
click at [517, 142] on span "Submit order" at bounding box center [519, 144] width 31 height 6
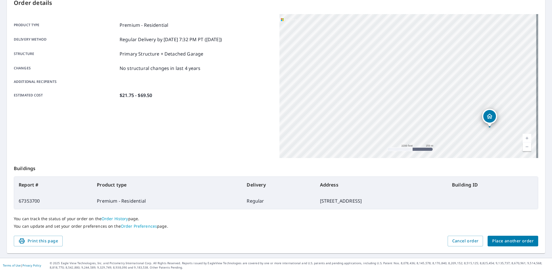
scroll to position [67, 0]
drag, startPoint x: 535, startPoint y: 250, endPoint x: 360, endPoint y: 238, distance: 175.6
click at [359, 238] on div "Print this page Cancel order Place another order" at bounding box center [276, 240] width 525 height 11
click at [509, 241] on span "Place another order" at bounding box center [513, 240] width 41 height 7
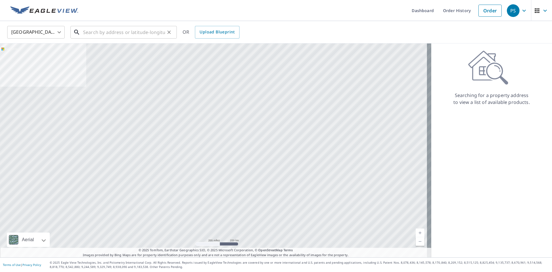
click at [101, 33] on input "text" at bounding box center [124, 32] width 82 height 16
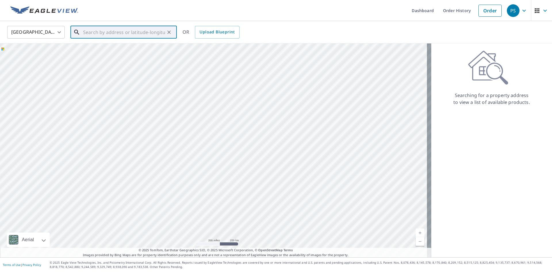
paste input "349 N CHARLES ST CORTLAND IL 60112"
click at [96, 55] on p "Cortland, IL 60112" at bounding box center [127, 55] width 90 height 6
type input "349 N Charles St Cortland, IL 60112"
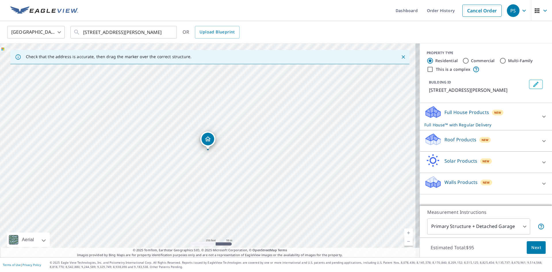
click at [447, 141] on p "Roof Products" at bounding box center [461, 139] width 32 height 7
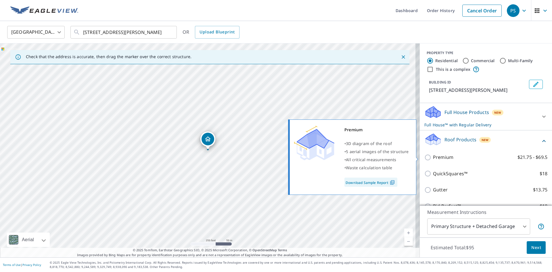
click at [433, 158] on p "Premium" at bounding box center [443, 157] width 20 height 7
click at [432, 158] on input "Premium $21.75 - $69.5" at bounding box center [429, 157] width 9 height 7
checkbox input "true"
checkbox input "false"
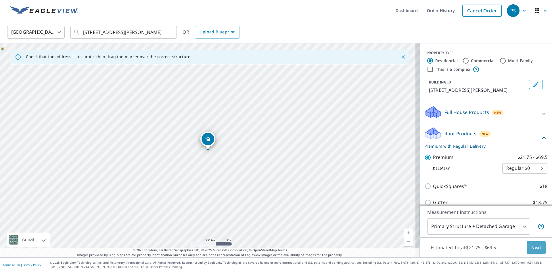
click at [532, 247] on span "Next" at bounding box center [537, 247] width 10 height 7
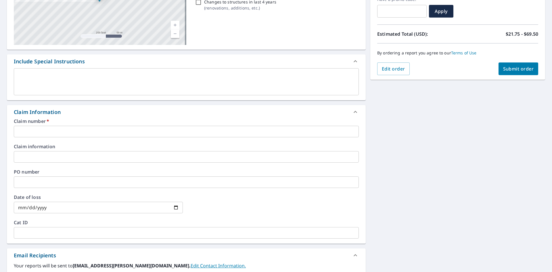
scroll to position [115, 0]
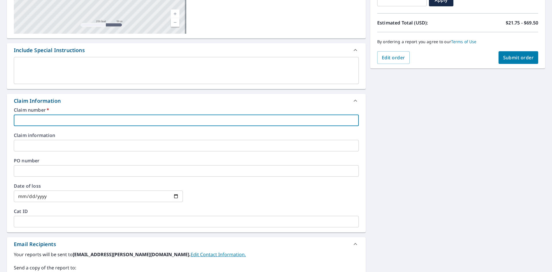
click at [21, 122] on input "text" at bounding box center [186, 121] width 345 height 12
type input "7894351"
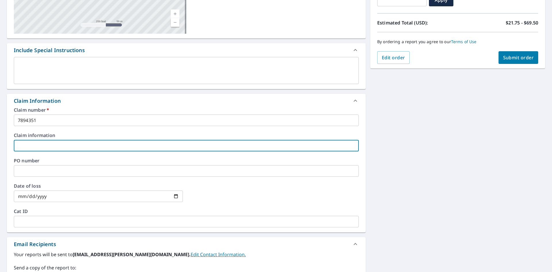
click at [24, 142] on input "text" at bounding box center [186, 146] width 345 height 12
type input "BQH"
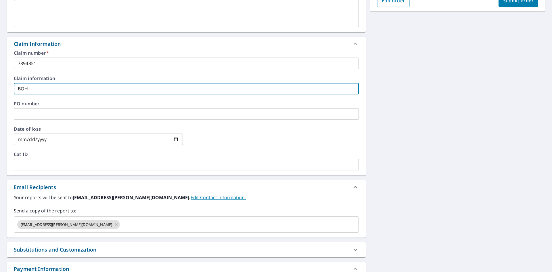
scroll to position [173, 0]
click at [114, 225] on icon at bounding box center [116, 224] width 5 height 6
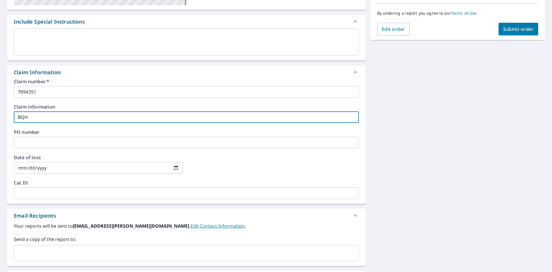
scroll to position [29, 0]
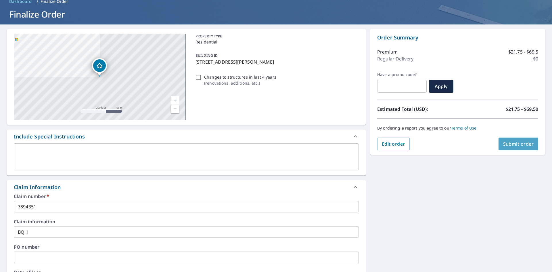
click at [513, 144] on span "Submit order" at bounding box center [519, 144] width 31 height 6
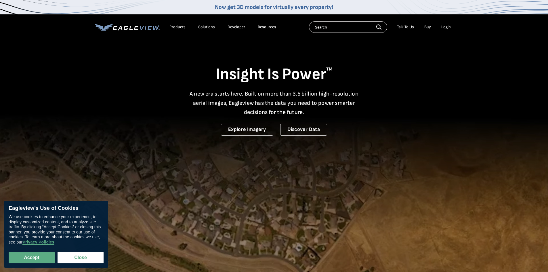
click at [450, 29] on div "Login" at bounding box center [445, 26] width 9 height 5
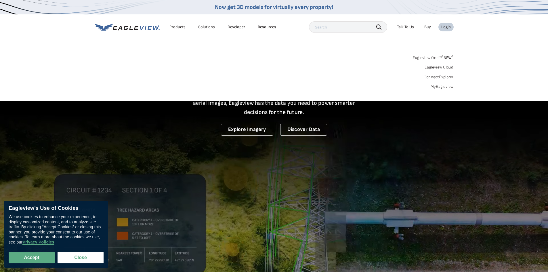
click at [447, 87] on link "MyEagleview" at bounding box center [442, 86] width 23 height 5
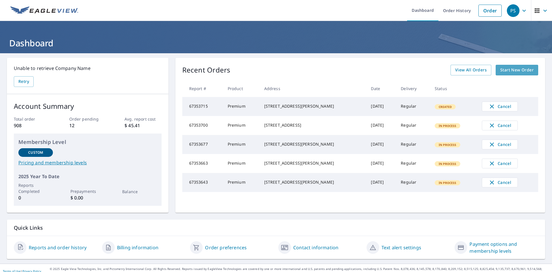
click at [511, 69] on span "Start New Order" at bounding box center [517, 69] width 33 height 7
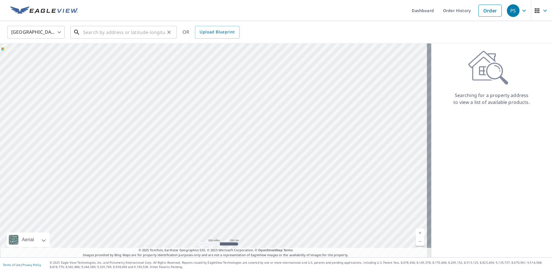
click at [93, 33] on input "text" at bounding box center [124, 32] width 82 height 16
click at [94, 28] on input "text" at bounding box center [124, 32] width 82 height 16
paste input "509 HARDWOOD ST JOLIET IL 60432"
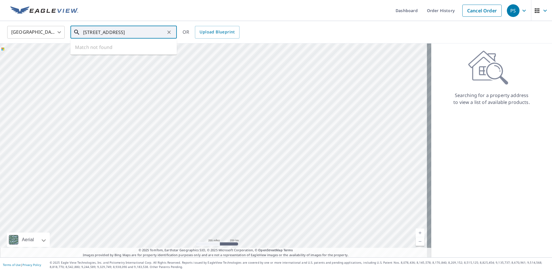
click at [106, 31] on input "509 HARDWOOD ST JOLIET IL 60432" at bounding box center [124, 32] width 82 height 16
click at [103, 50] on span "509 Harwood St" at bounding box center [127, 48] width 90 height 7
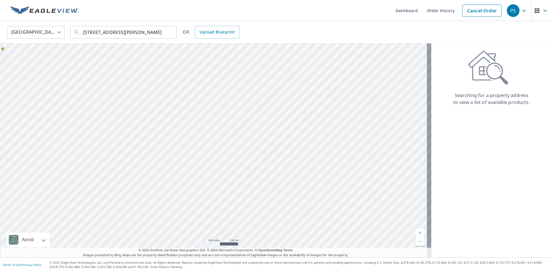
type input "509 Harwood St Joliet, IL 60432"
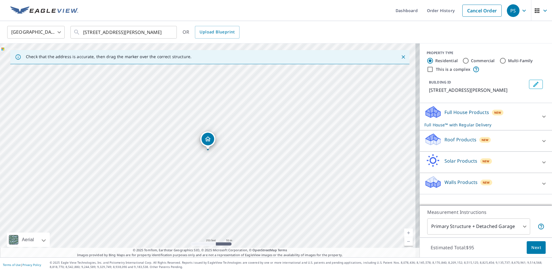
click at [451, 140] on p "Roof Products" at bounding box center [461, 139] width 32 height 7
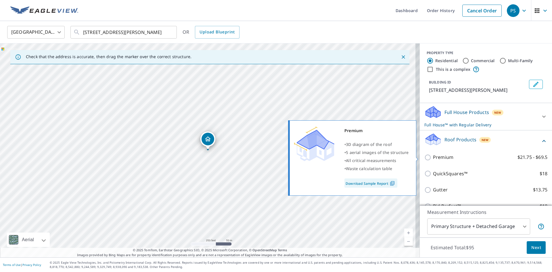
click at [441, 158] on p "Premium" at bounding box center [443, 157] width 20 height 7
click at [433, 158] on input "Premium $21.75 - $69.5" at bounding box center [429, 157] width 9 height 7
checkbox input "true"
checkbox input "false"
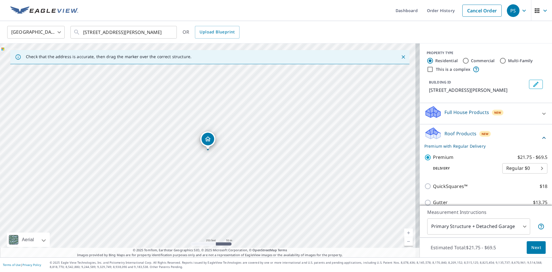
click at [533, 247] on span "Next" at bounding box center [537, 247] width 10 height 7
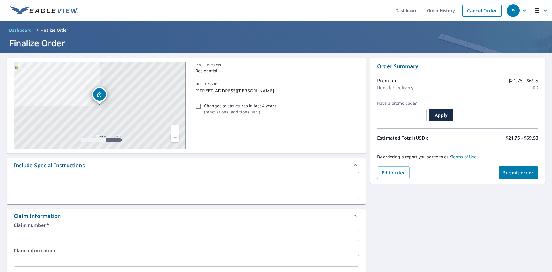
click at [23, 236] on input "text" at bounding box center [186, 236] width 345 height 12
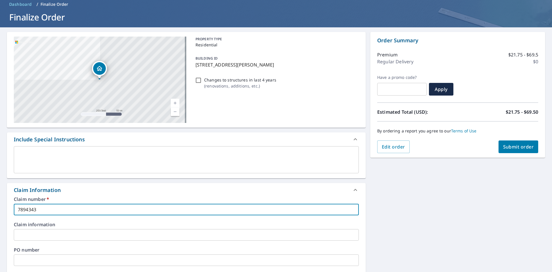
scroll to position [58, 0]
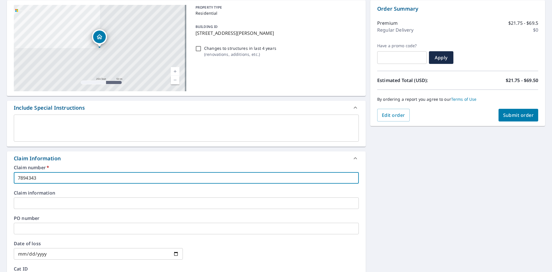
type input "7894343"
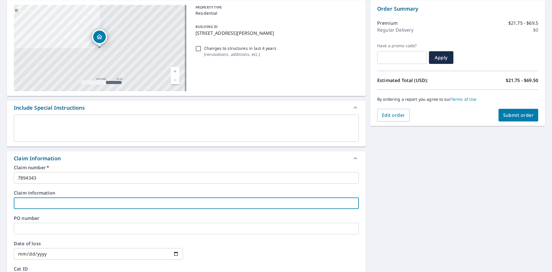
click at [40, 199] on input "text" at bounding box center [186, 203] width 345 height 12
type input "BQH"
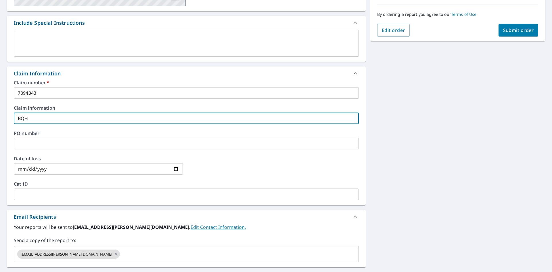
scroll to position [144, 0]
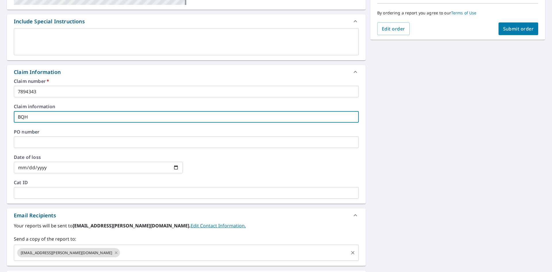
click at [114, 253] on icon at bounding box center [116, 252] width 5 height 6
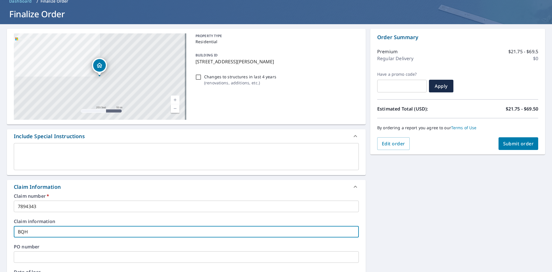
scroll to position [29, 0]
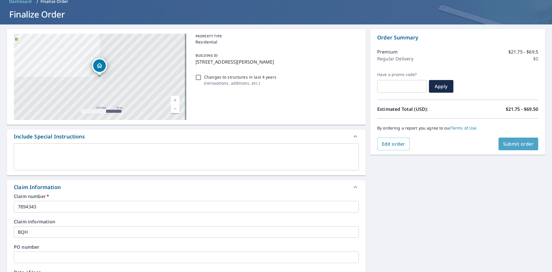
click at [515, 145] on span "Submit order" at bounding box center [519, 144] width 31 height 6
